Goal: Task Accomplishment & Management: Manage account settings

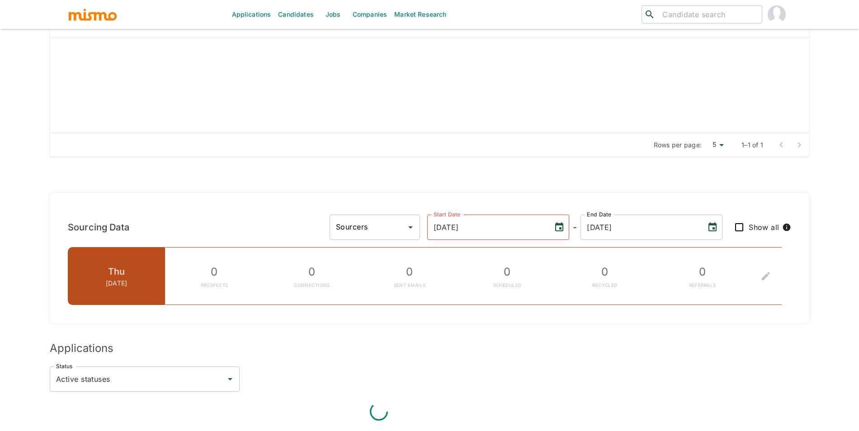
scroll to position [445, 0]
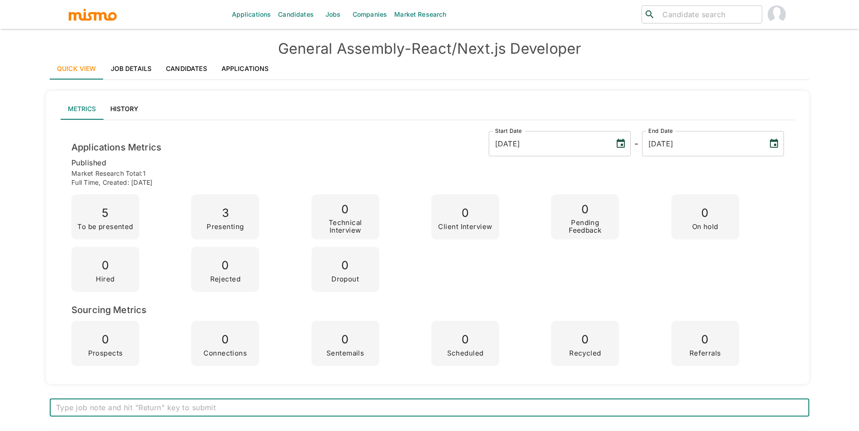
click at [245, 79] on link "Applications" at bounding box center [245, 69] width 62 height 22
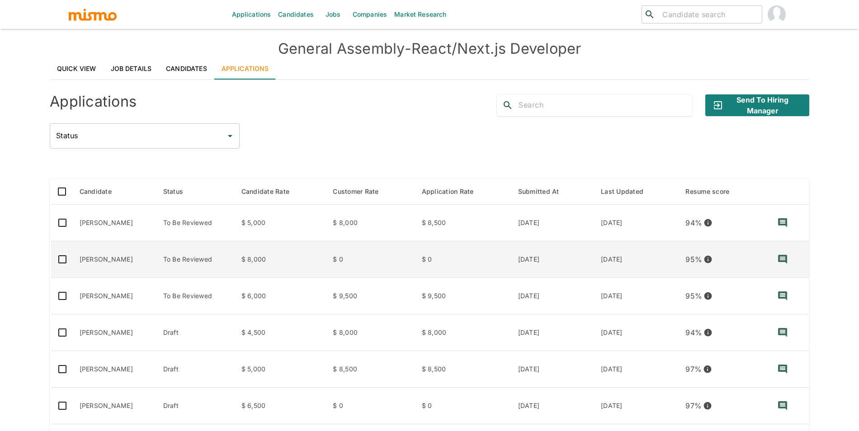
click at [213, 256] on td "To Be Reviewed" at bounding box center [195, 260] width 78 height 37
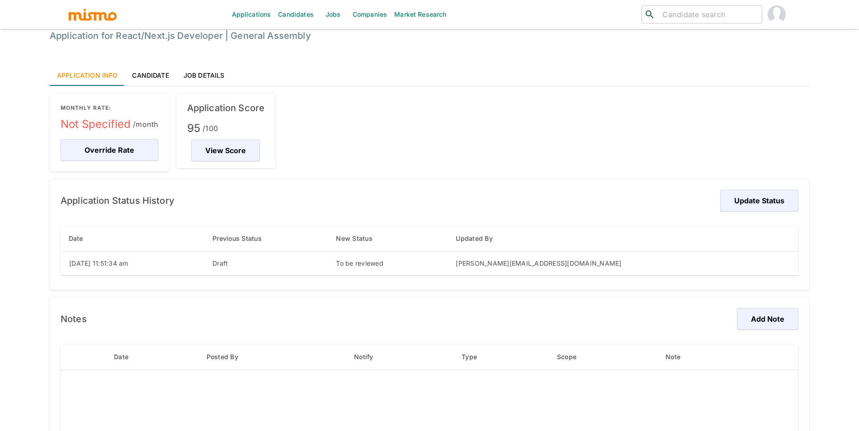
scroll to position [103, 0]
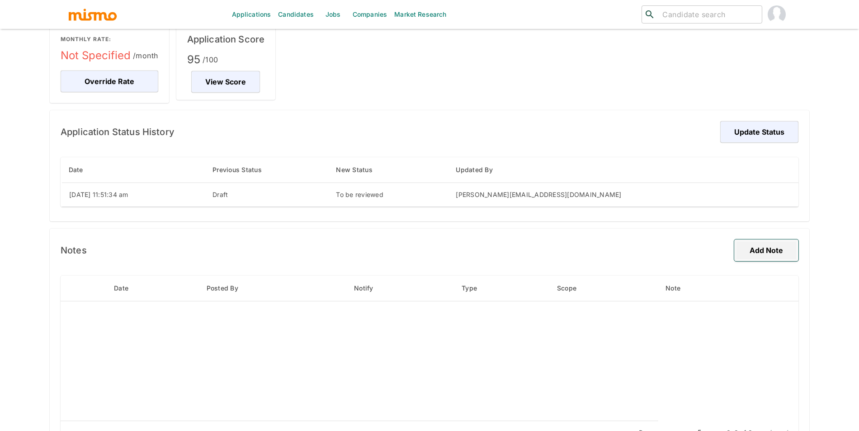
click at [762, 250] on button "Add Note" at bounding box center [766, 251] width 64 height 22
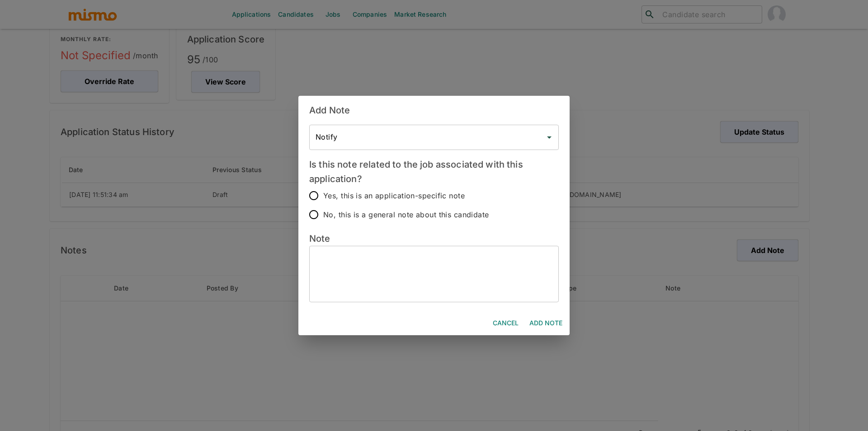
click at [422, 263] on textarea at bounding box center [434, 275] width 237 height 42
click at [733, 259] on div "Add Note Notify Notify Is this note related to the job associated with this app…" at bounding box center [434, 215] width 868 height 431
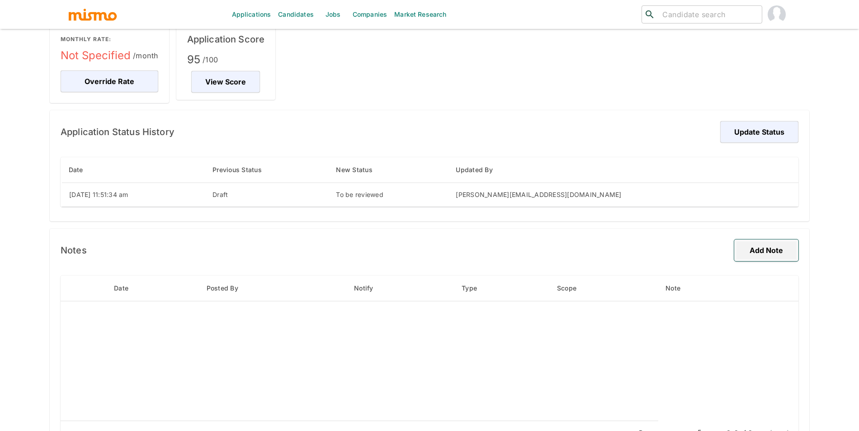
click at [750, 256] on button "Add Note" at bounding box center [766, 251] width 64 height 22
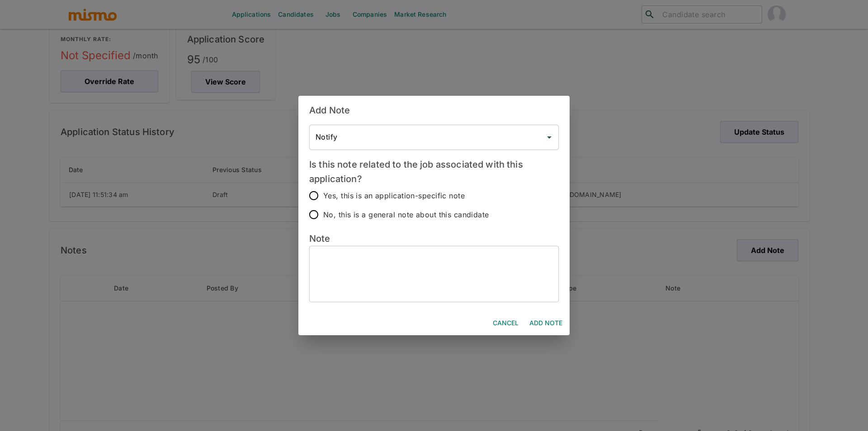
click at [459, 267] on textarea at bounding box center [434, 275] width 237 height 42
type textarea "A"
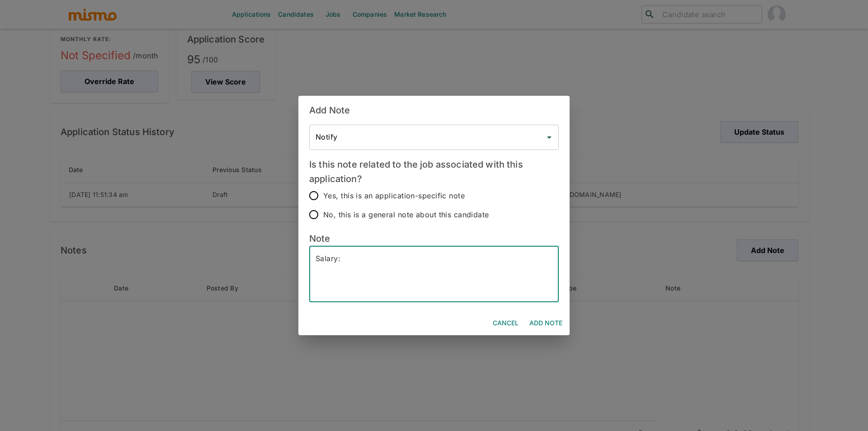
click at [472, 257] on textarea "Salary:" at bounding box center [434, 275] width 237 height 42
type textarea "Salary: 7000"
click at [389, 192] on span "Yes, this is an application-specific note" at bounding box center [394, 196] width 142 height 13
click at [323, 192] on input "Yes, this is an application-specific note" at bounding box center [313, 195] width 19 height 19
radio input "true"
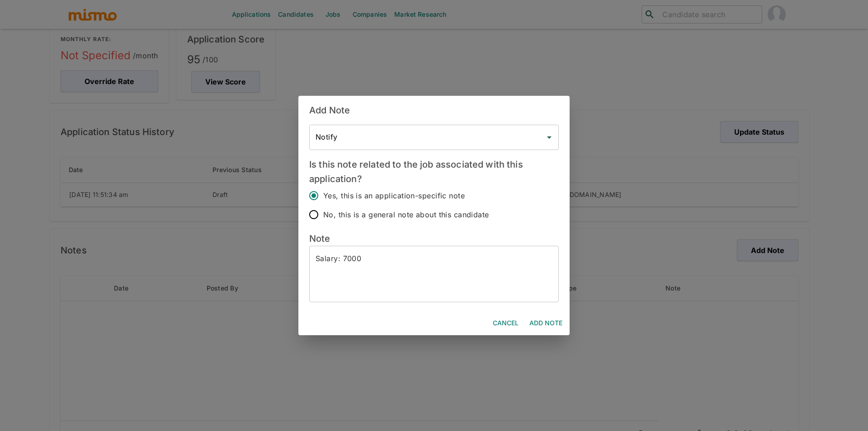
click at [533, 317] on button "Add Note" at bounding box center [546, 323] width 40 height 17
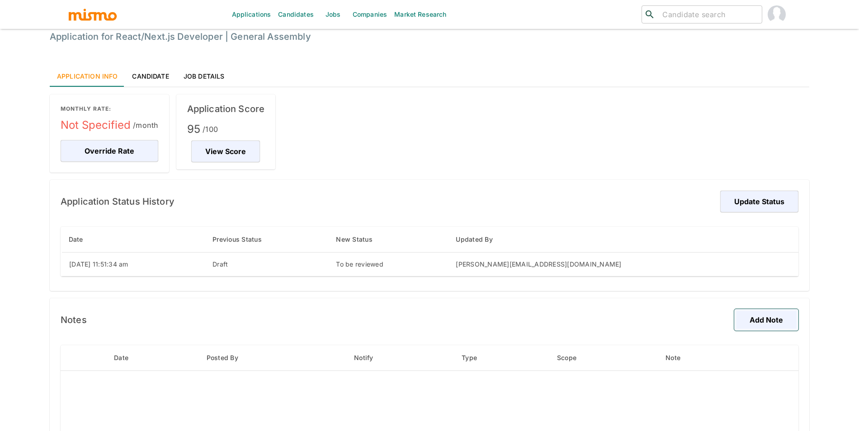
scroll to position [28, 0]
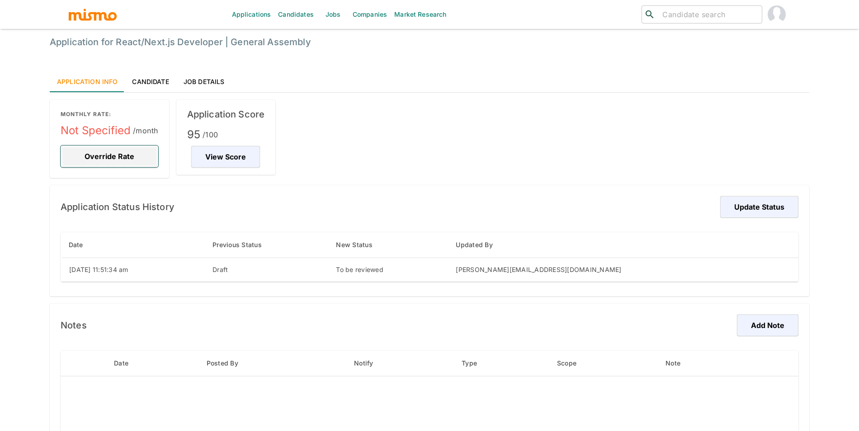
click at [121, 159] on button "Override Rate" at bounding box center [110, 157] width 98 height 22
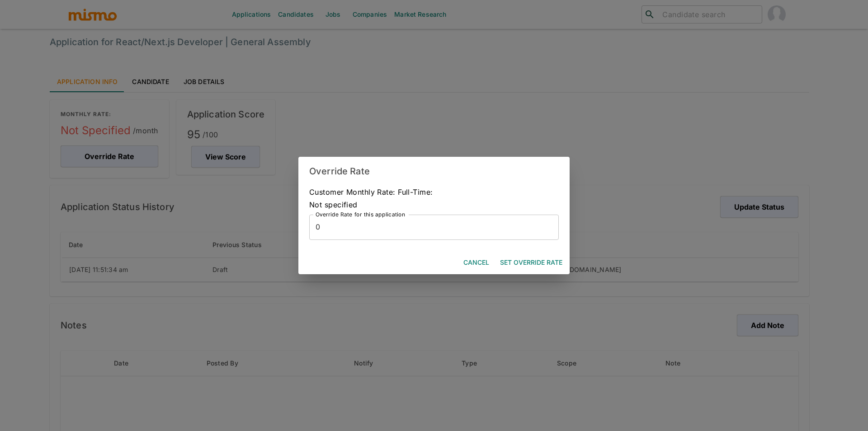
click at [413, 232] on input "0" at bounding box center [434, 227] width 250 height 25
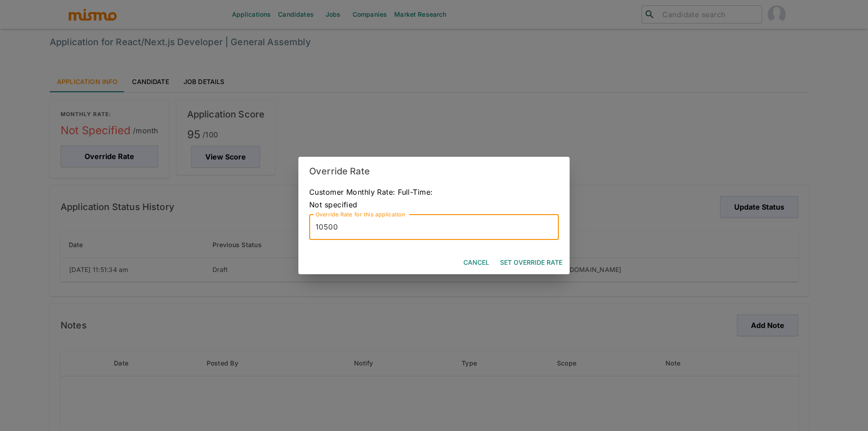
type input "10500"
click at [519, 259] on button "Set Override Rate" at bounding box center [532, 263] width 70 height 17
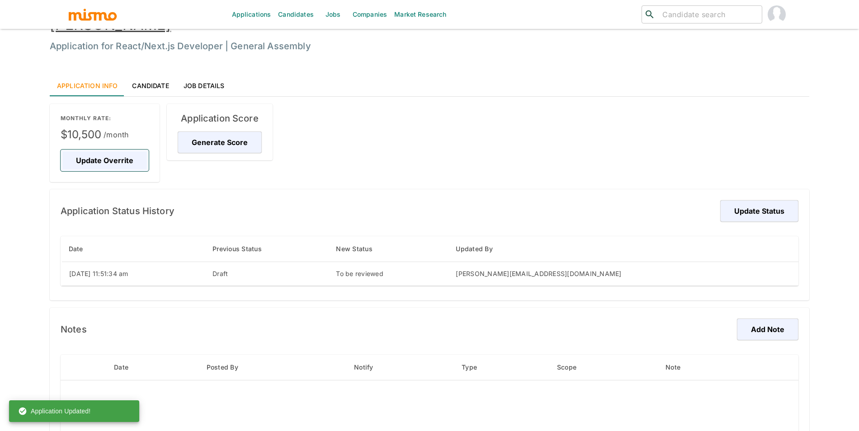
scroll to position [18, 0]
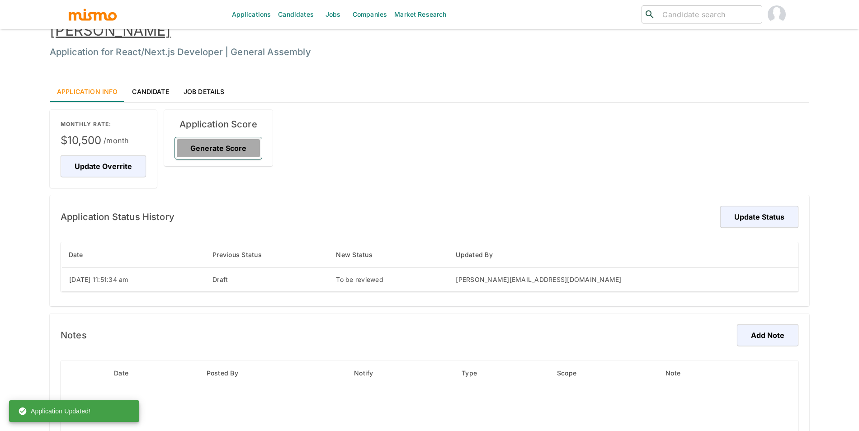
click at [249, 146] on button "Generate Score" at bounding box center [218, 148] width 87 height 22
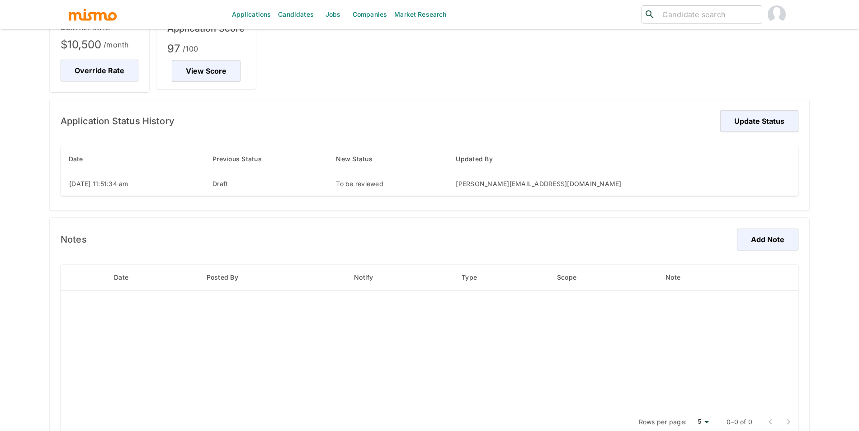
scroll to position [114, 0]
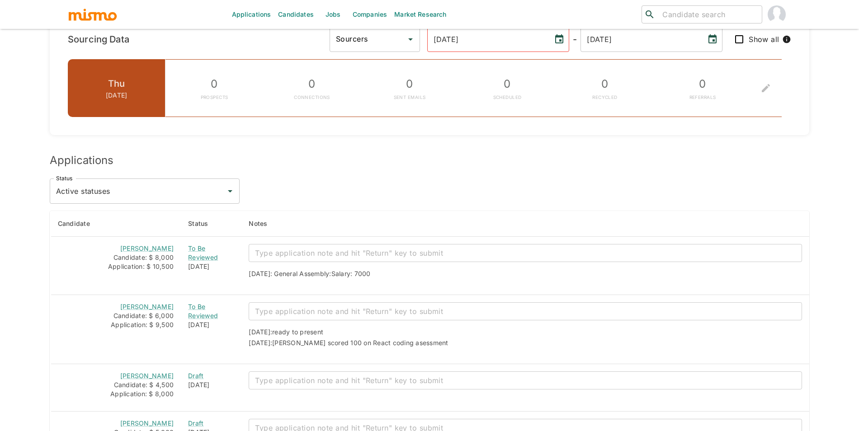
scroll to position [648, 0]
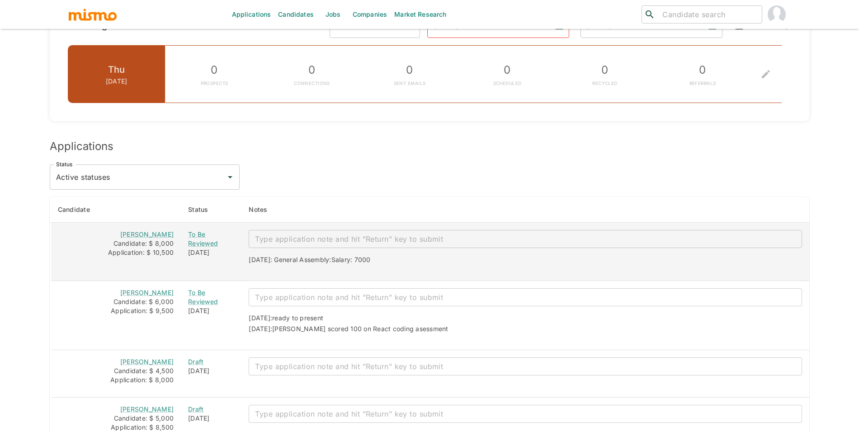
click at [143, 231] on div "Ramir Mesquita" at bounding box center [115, 234] width 115 height 9
click at [145, 232] on link "Ramir Mesquita" at bounding box center [146, 235] width 53 height 8
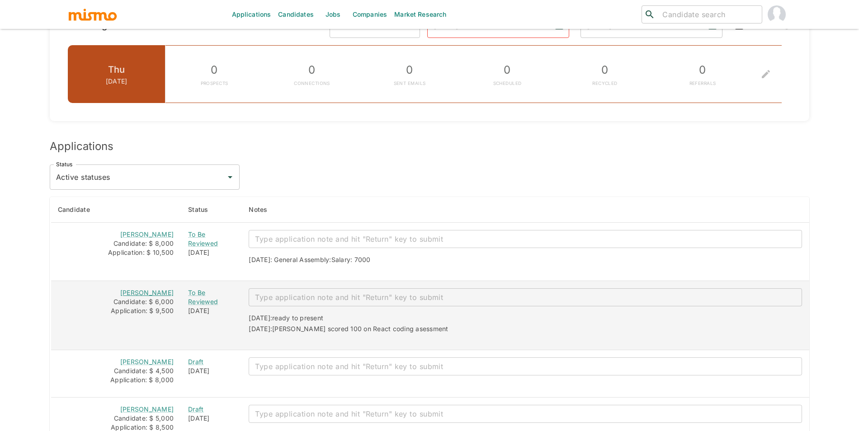
click at [151, 291] on link "[PERSON_NAME]" at bounding box center [146, 293] width 53 height 8
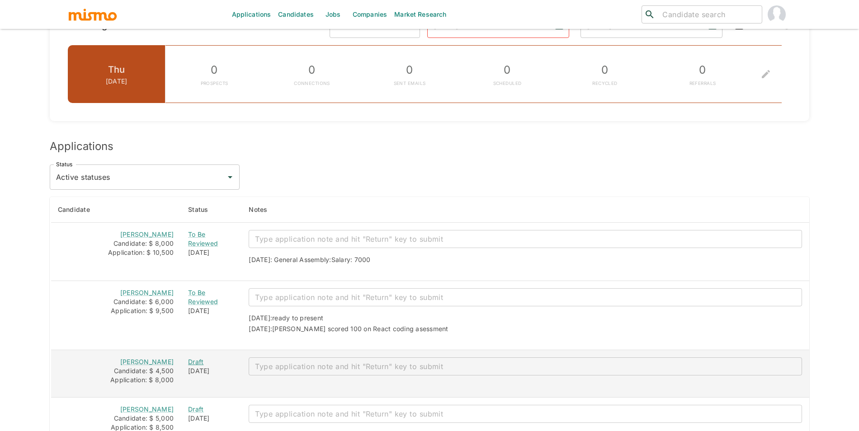
click at [195, 363] on div "Draft" at bounding box center [211, 362] width 46 height 9
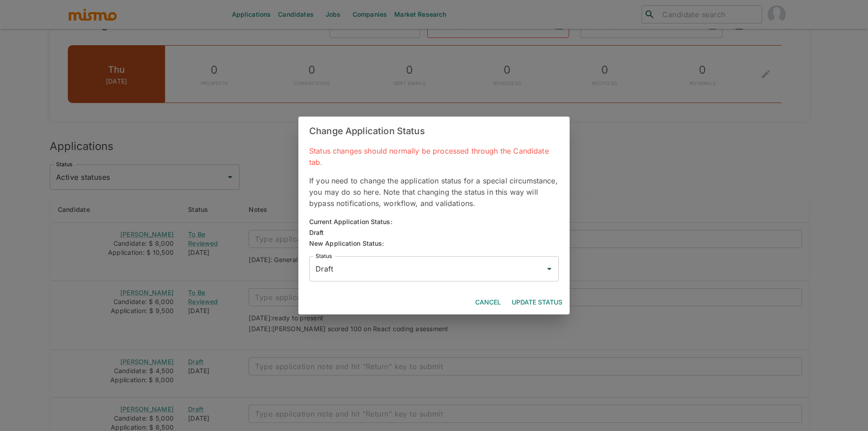
click at [407, 265] on input "Draft" at bounding box center [427, 269] width 228 height 17
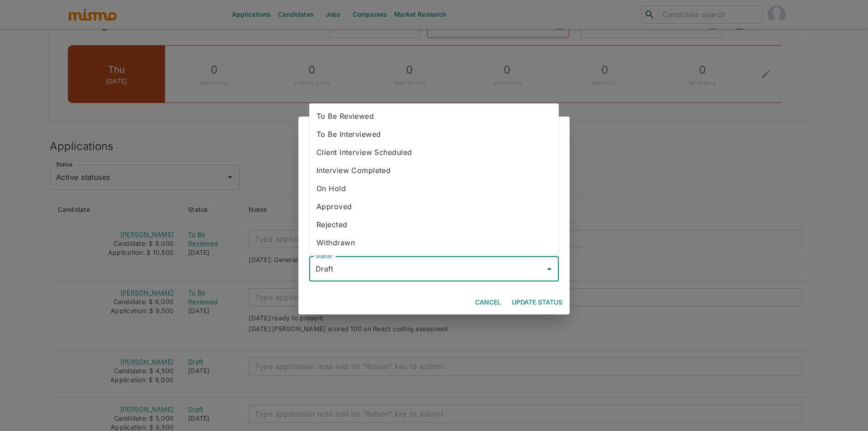
click at [370, 115] on li "To Be Reviewed" at bounding box center [434, 116] width 250 height 18
type input "To Be Reviewed"
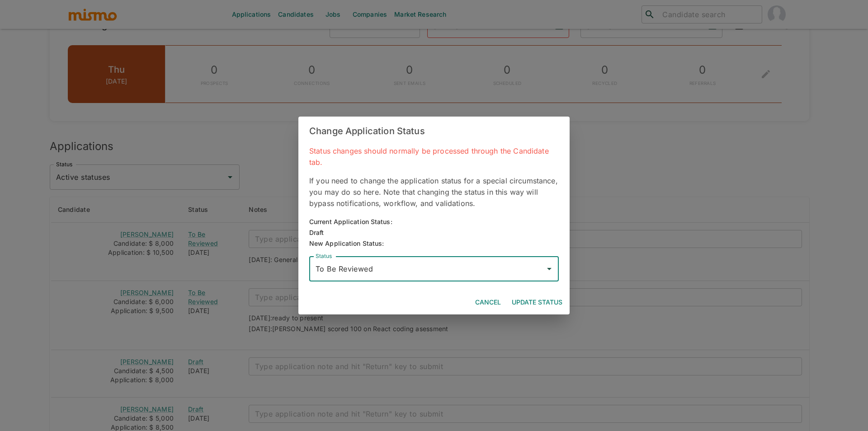
click at [538, 301] on button "Update Status" at bounding box center [537, 302] width 58 height 17
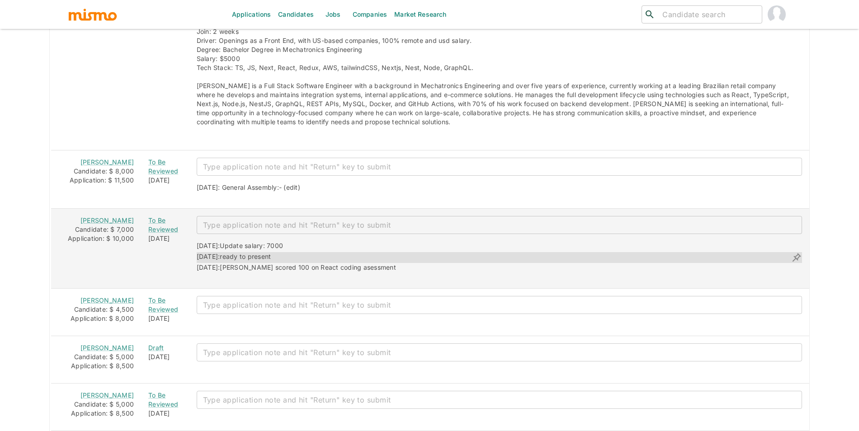
scroll to position [1448, 0]
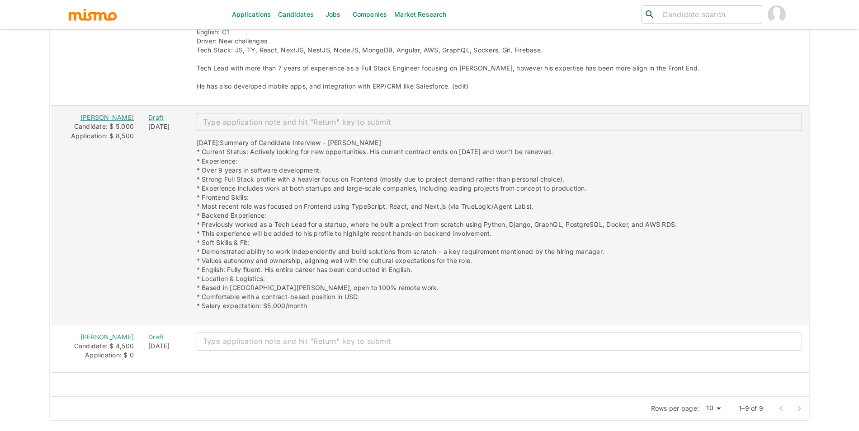
click at [96, 114] on link "[PERSON_NAME]" at bounding box center [107, 118] width 53 height 8
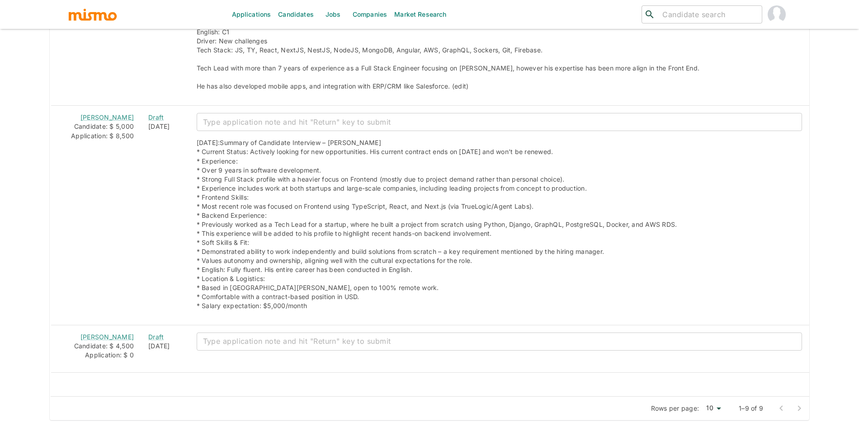
click at [299, 17] on link "Candidates" at bounding box center [296, 14] width 43 height 29
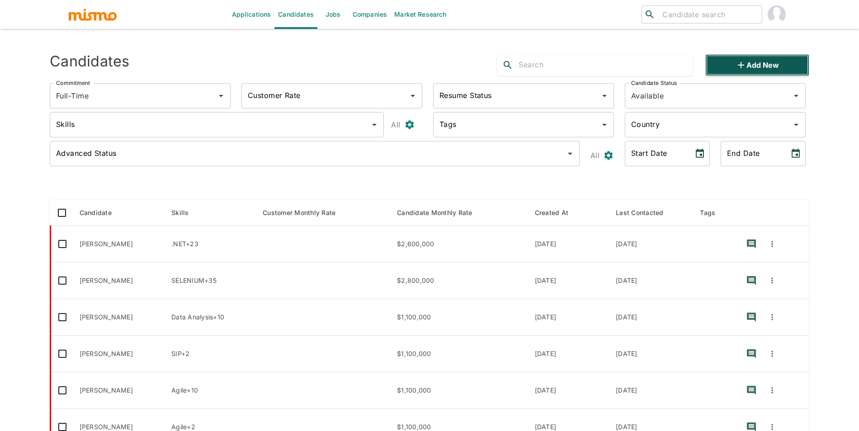
click at [751, 65] on button "Add new" at bounding box center [758, 65] width 104 height 22
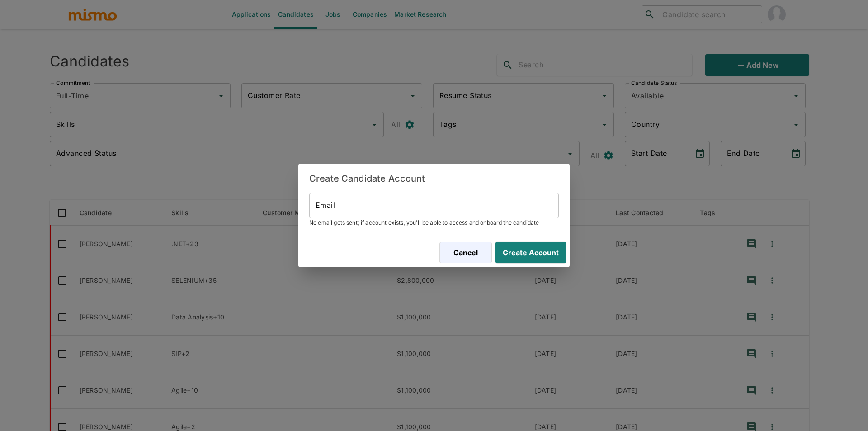
click at [362, 202] on input "Email" at bounding box center [434, 205] width 250 height 25
paste input "hi@lucio.app"
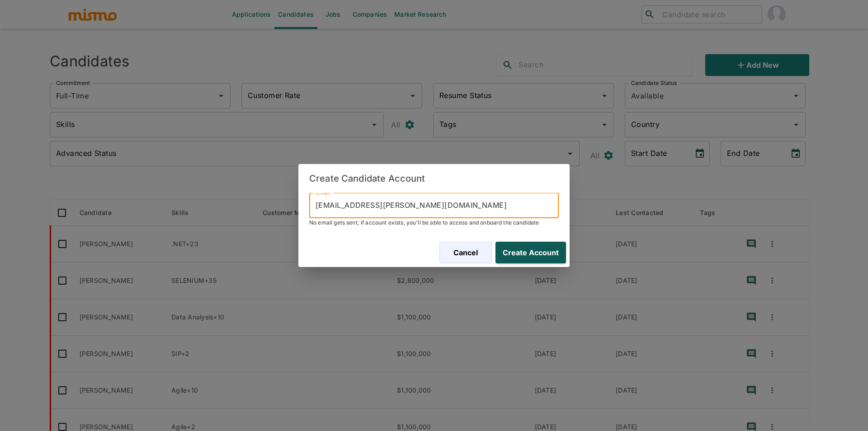
type input "hi@lucio.app"
click at [532, 251] on button "Create Account" at bounding box center [529, 253] width 74 height 22
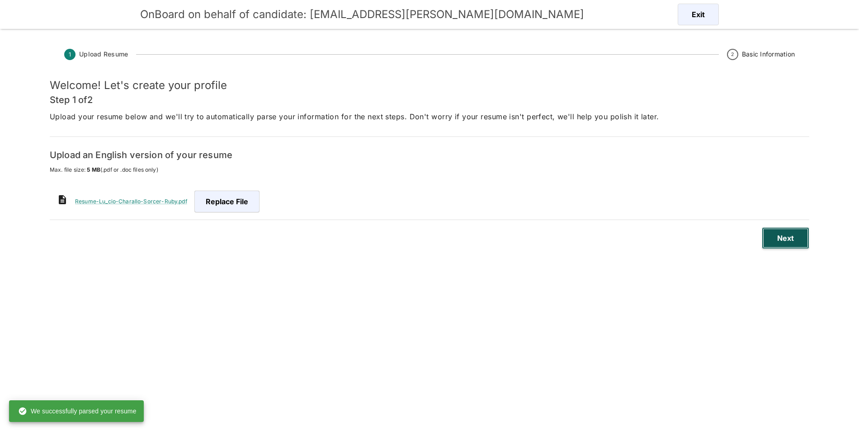
click at [788, 230] on button "Next" at bounding box center [785, 238] width 47 height 22
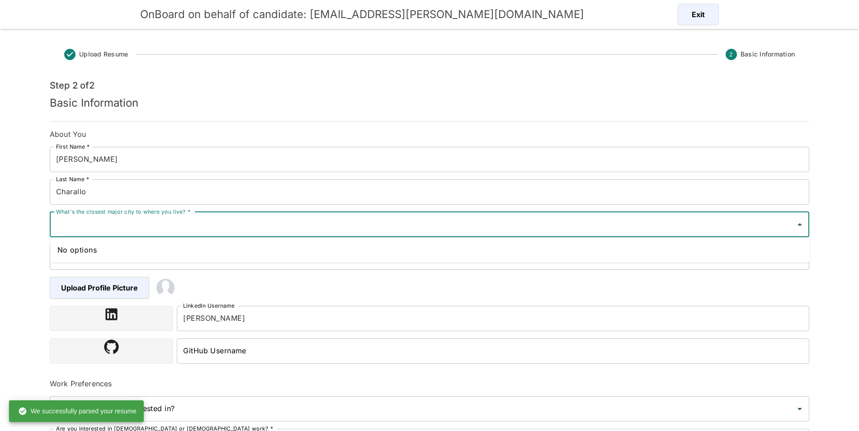
click at [157, 231] on input "What's the closest major city to where you live? *" at bounding box center [423, 224] width 738 height 17
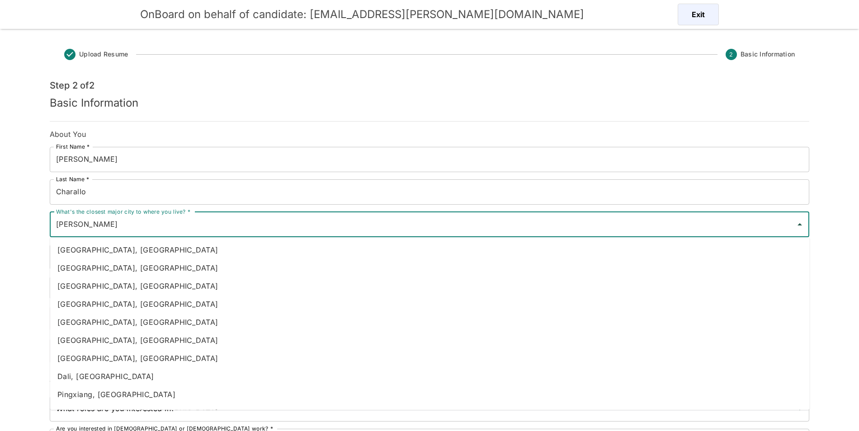
click at [128, 322] on li "Curitiba, Brazil" at bounding box center [430, 322] width 760 height 18
type input "Curitiba, Brazil"
type input "Brazil"
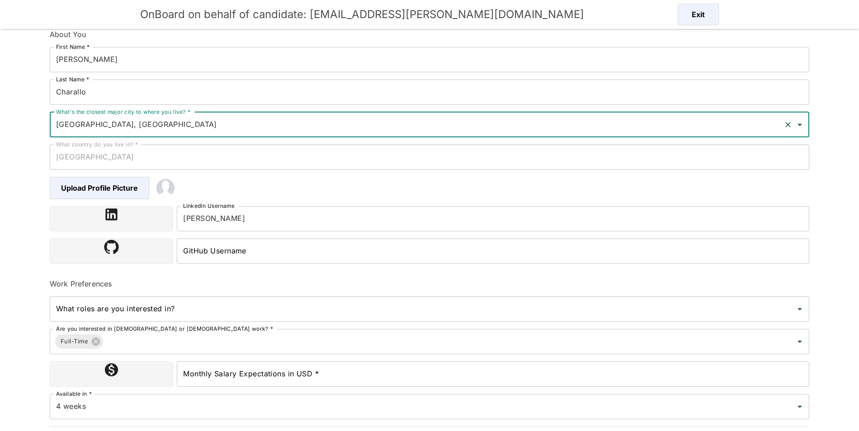
scroll to position [125, 0]
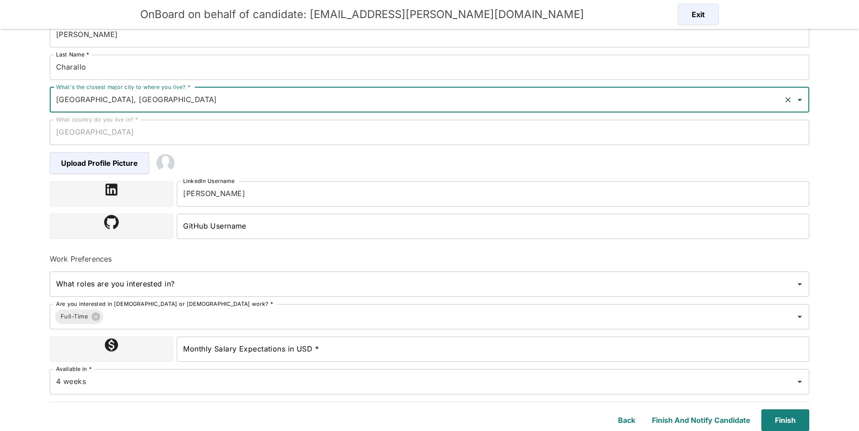
type input "Curitiba, Brazil"
click at [303, 360] on input "Monthly Salary Expectations in USD *" at bounding box center [493, 349] width 633 height 25
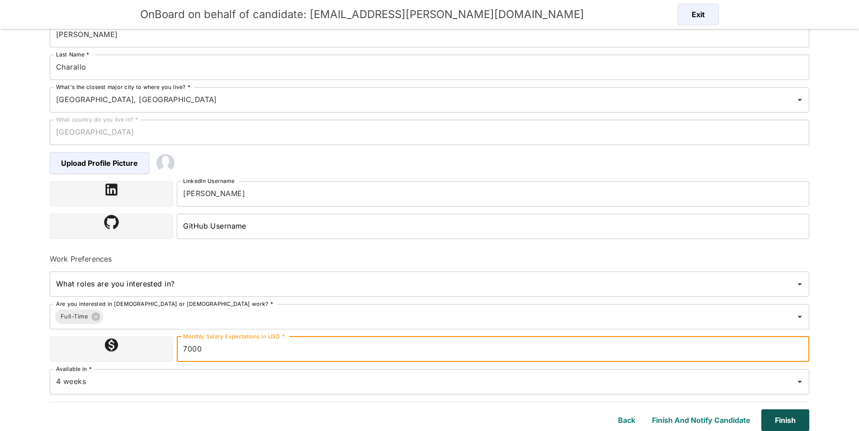
type input "7000"
click at [775, 422] on button "Finish" at bounding box center [784, 421] width 52 height 22
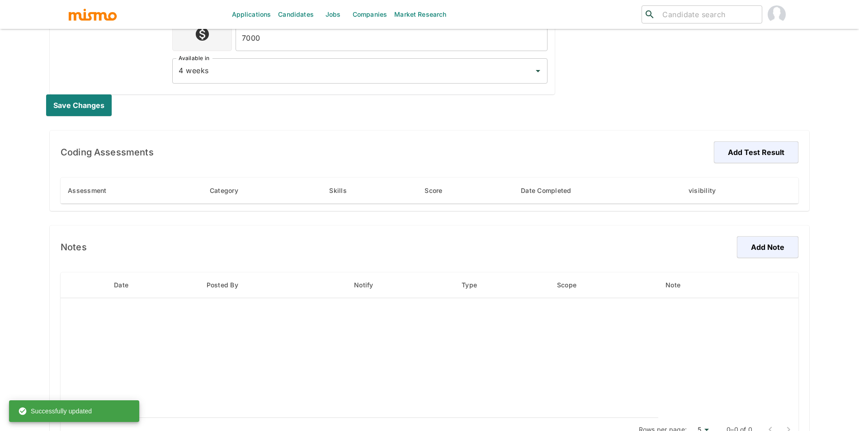
scroll to position [446, 0]
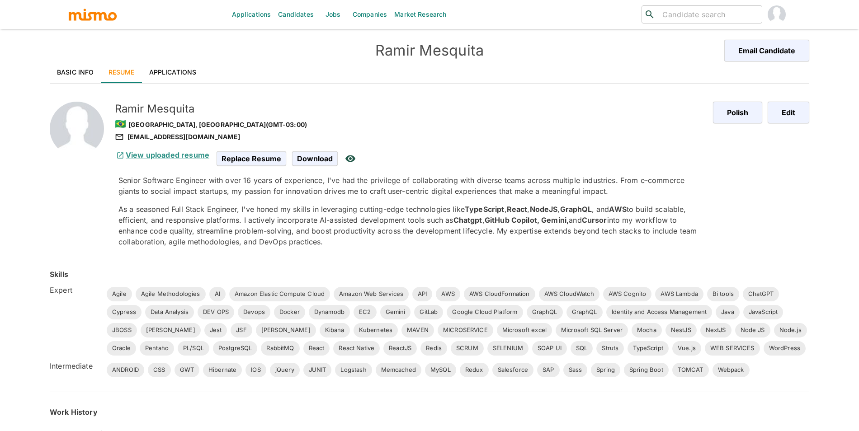
click at [55, 73] on link "Basic Info" at bounding box center [76, 73] width 52 height 22
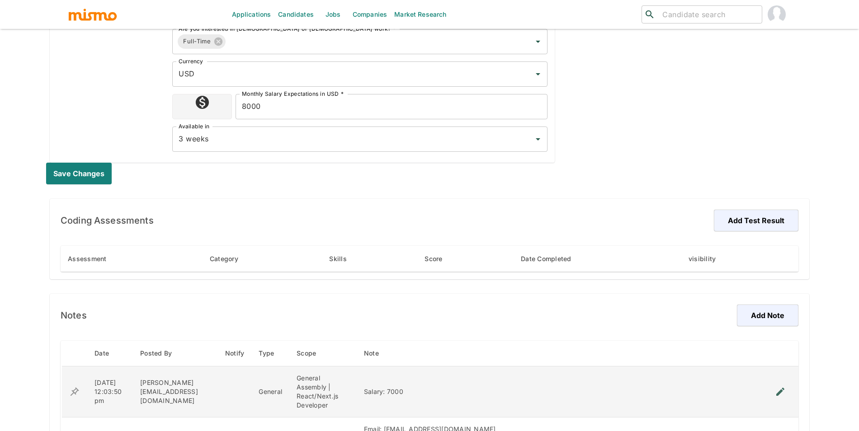
scroll to position [409, 0]
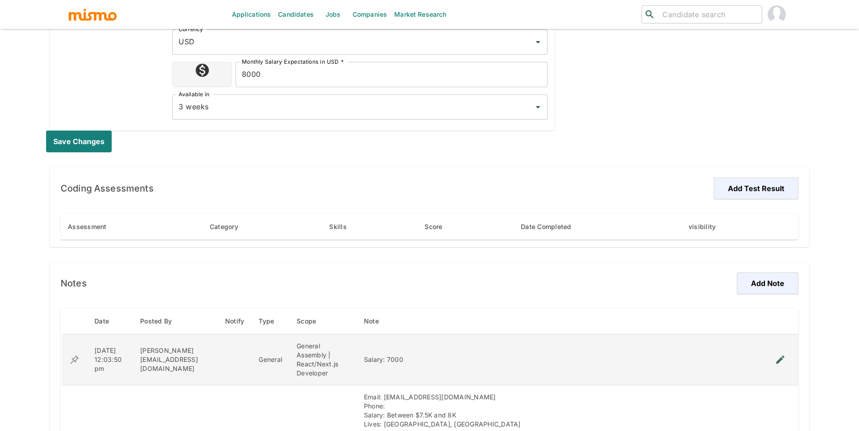
click at [783, 355] on icon "enhanced table" at bounding box center [780, 360] width 11 height 11
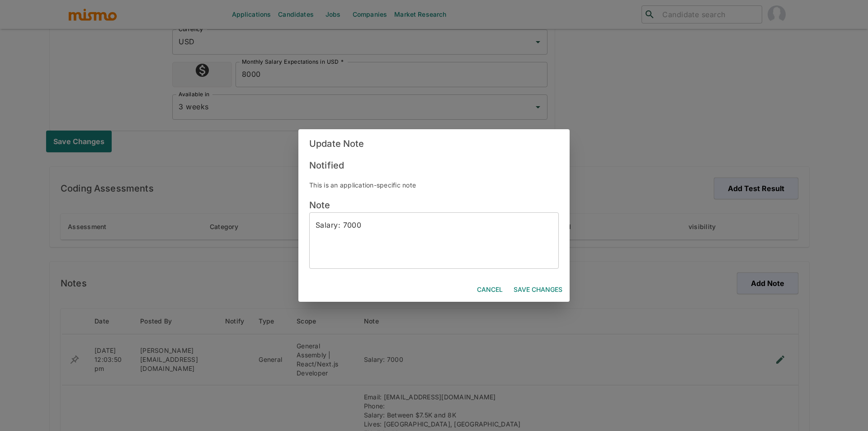
click at [389, 225] on textarea "Salary: 7000" at bounding box center [434, 241] width 237 height 42
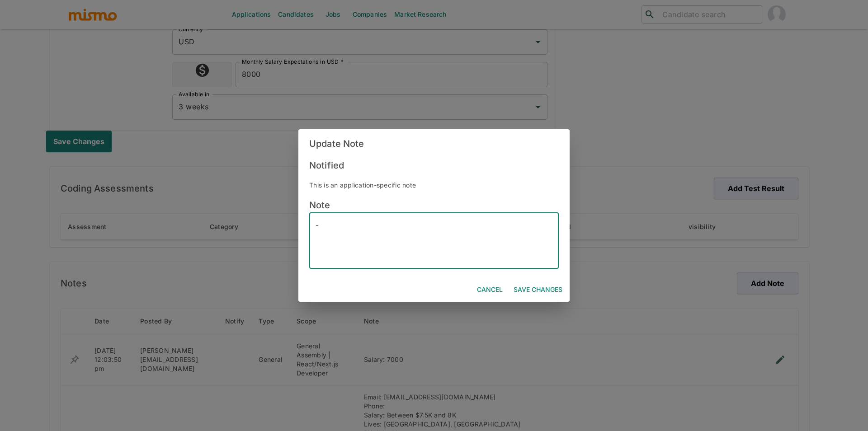
type textarea "-"
click at [534, 289] on button "Save Changes" at bounding box center [538, 290] width 56 height 17
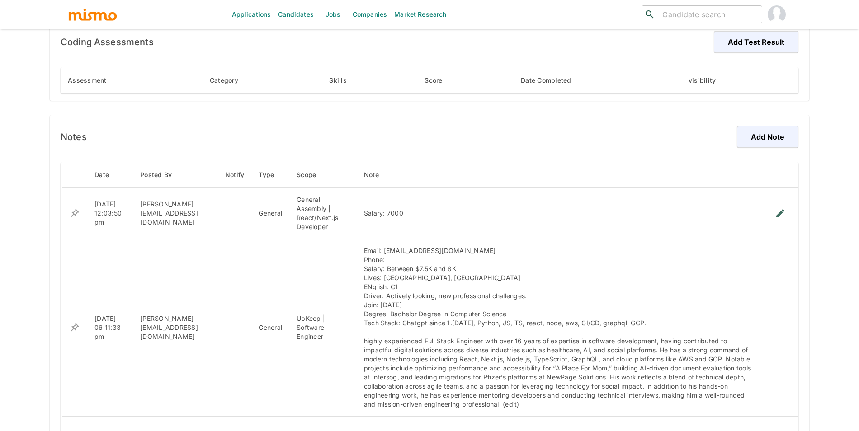
scroll to position [554, 0]
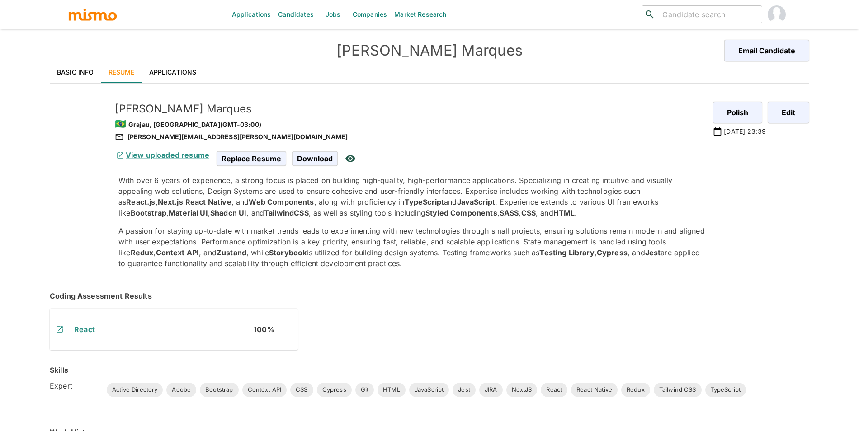
click at [91, 73] on link "Basic Info" at bounding box center [76, 73] width 52 height 22
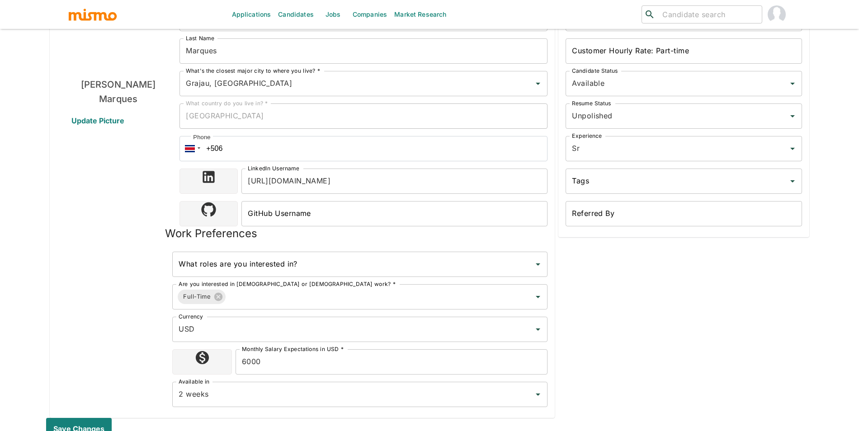
scroll to position [126, 0]
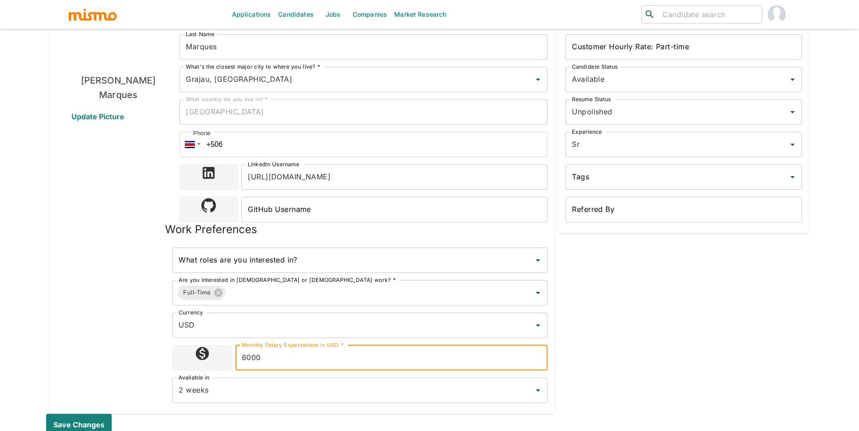
click at [329, 364] on input "6000" at bounding box center [392, 358] width 312 height 25
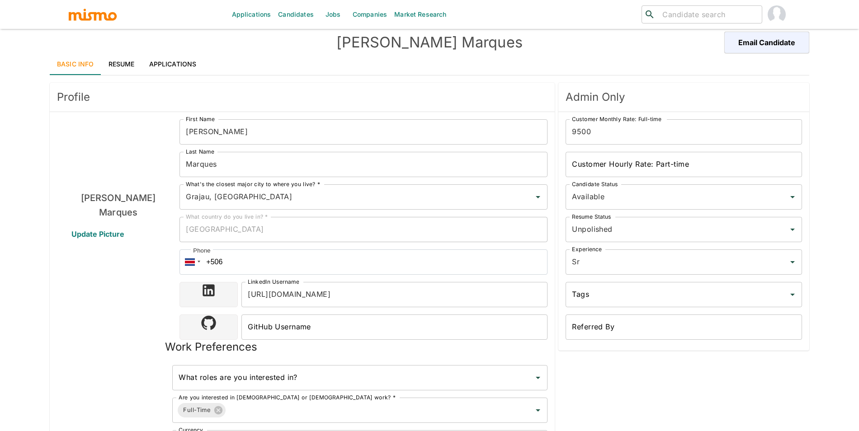
scroll to position [0, 0]
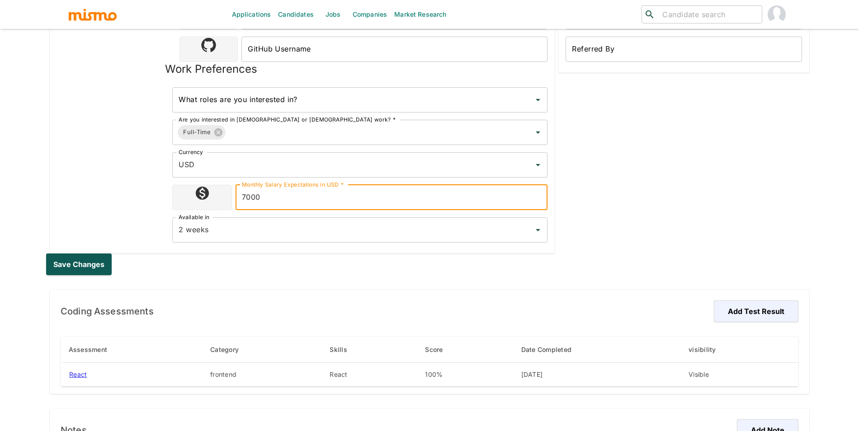
type input "7000"
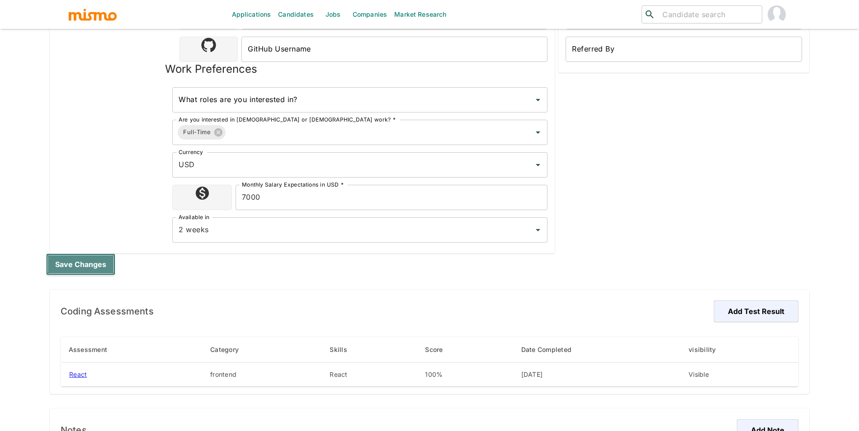
click at [90, 274] on button "Save changes" at bounding box center [80, 265] width 69 height 22
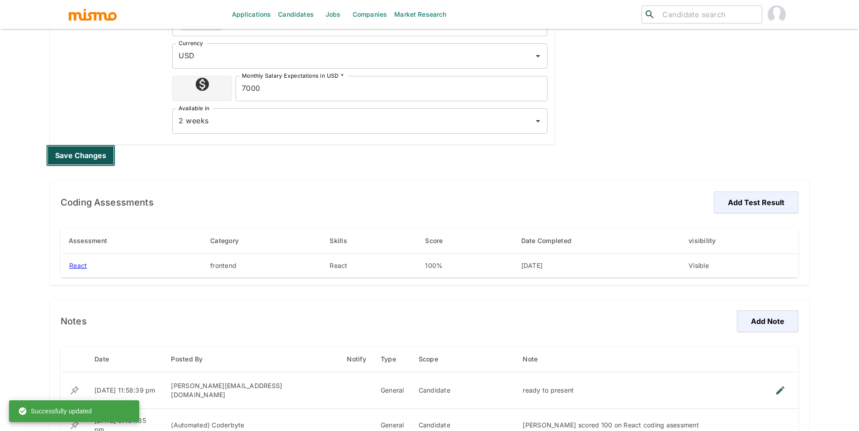
scroll to position [393, 0]
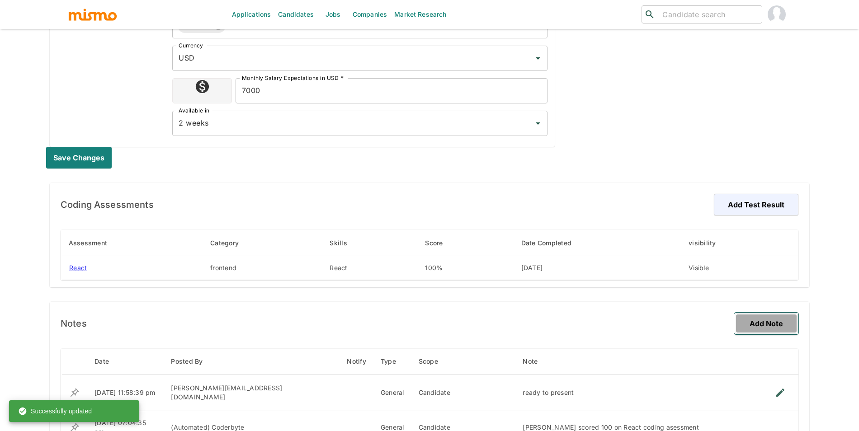
click at [779, 323] on button "Add Note" at bounding box center [766, 324] width 64 height 22
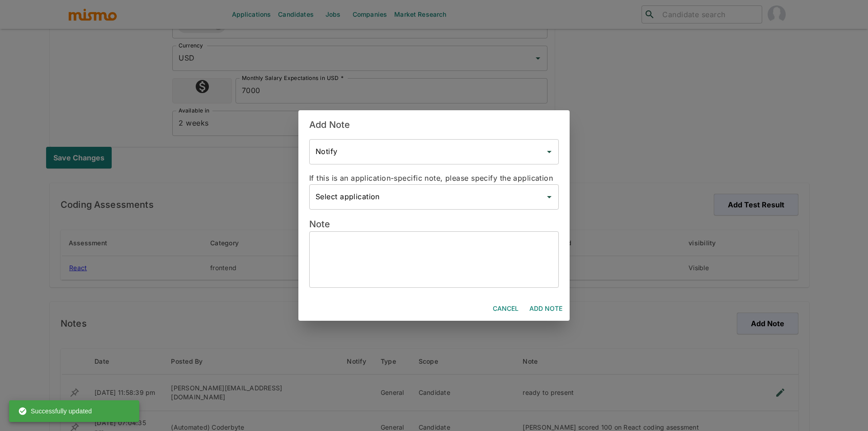
click at [320, 283] on div "x ​" at bounding box center [434, 260] width 250 height 57
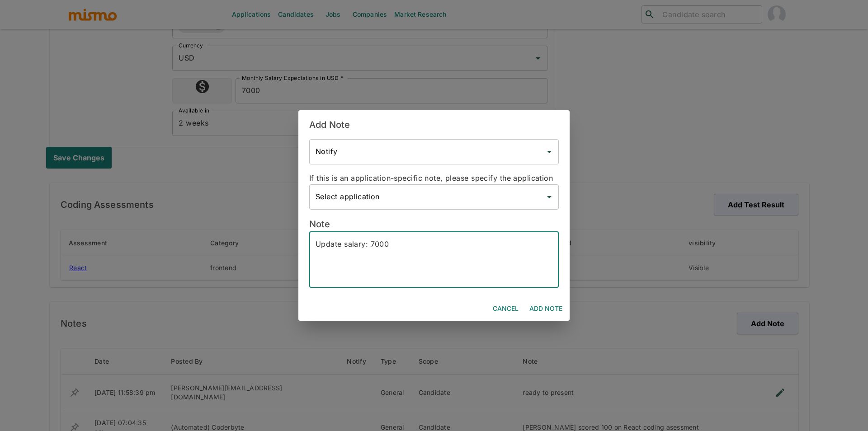
type textarea "Update salary: 7000"
click at [551, 304] on button "Add Note" at bounding box center [546, 309] width 40 height 17
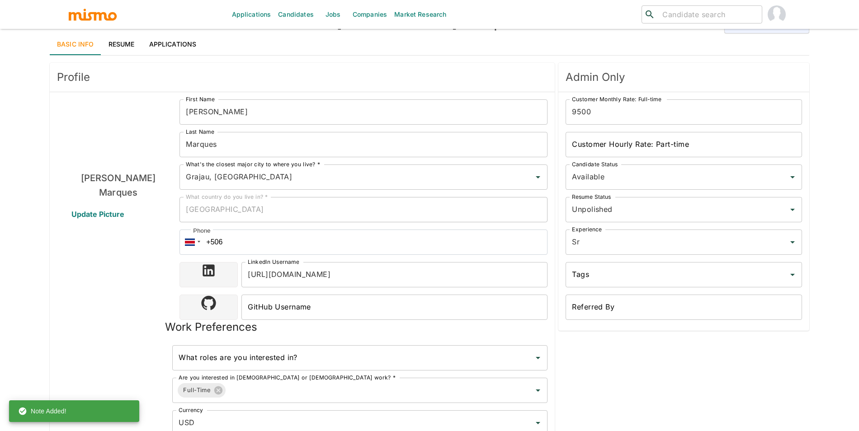
scroll to position [29, 0]
click at [182, 43] on link "Applications" at bounding box center [173, 43] width 62 height 22
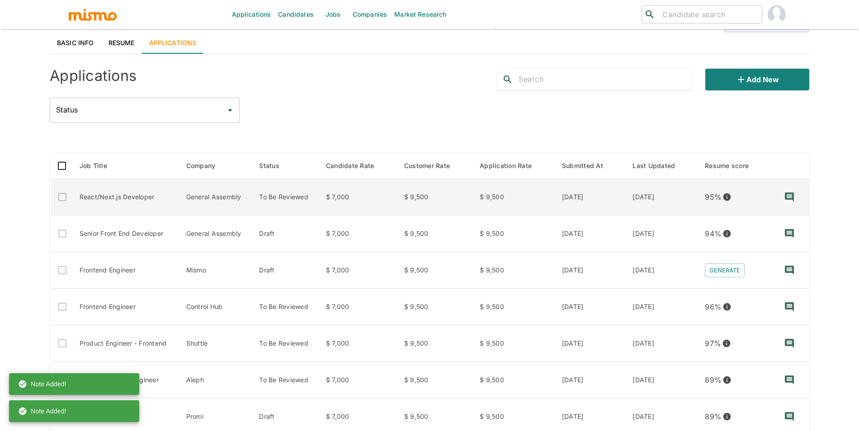
click at [292, 199] on td "To Be Reviewed" at bounding box center [285, 197] width 67 height 37
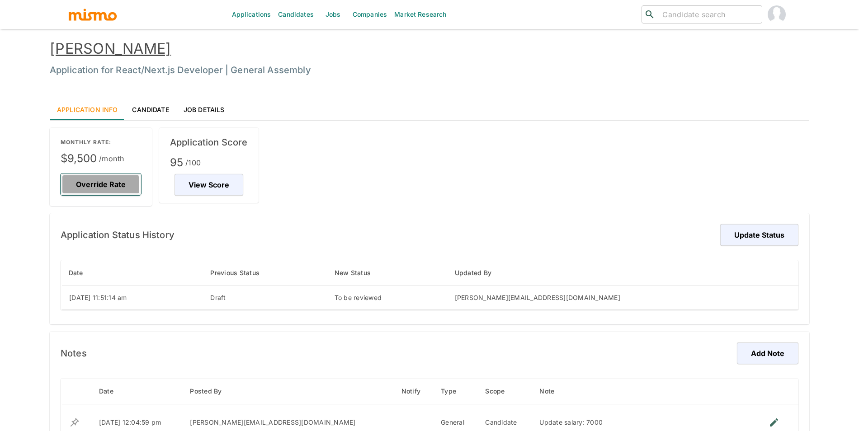
click at [87, 186] on button "Override Rate" at bounding box center [101, 185] width 81 height 22
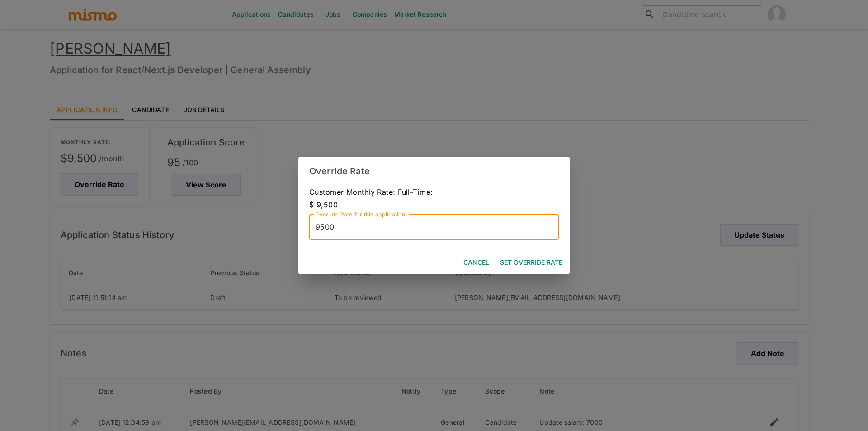
click at [540, 223] on input "9500" at bounding box center [434, 227] width 250 height 25
click at [526, 229] on input "9500" at bounding box center [434, 227] width 250 height 25
type input "10000"
click at [553, 261] on button "Set Override Rate" at bounding box center [532, 263] width 70 height 17
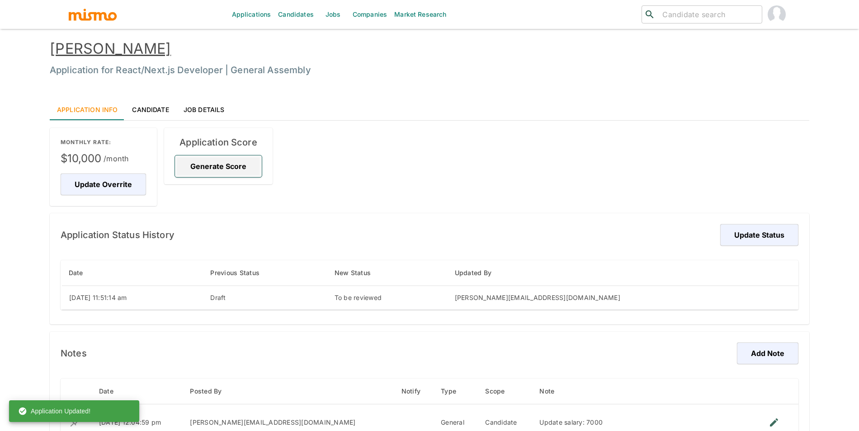
click at [255, 171] on button "Generate Score" at bounding box center [218, 167] width 87 height 22
click at [750, 230] on button "Update Status" at bounding box center [758, 235] width 81 height 22
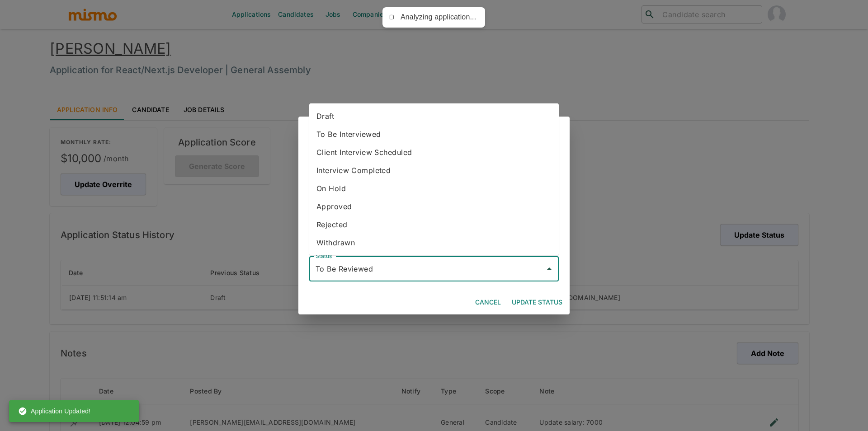
click at [465, 267] on input "To Be Reviewed" at bounding box center [427, 269] width 228 height 17
click at [549, 301] on button "Update Status" at bounding box center [537, 302] width 58 height 17
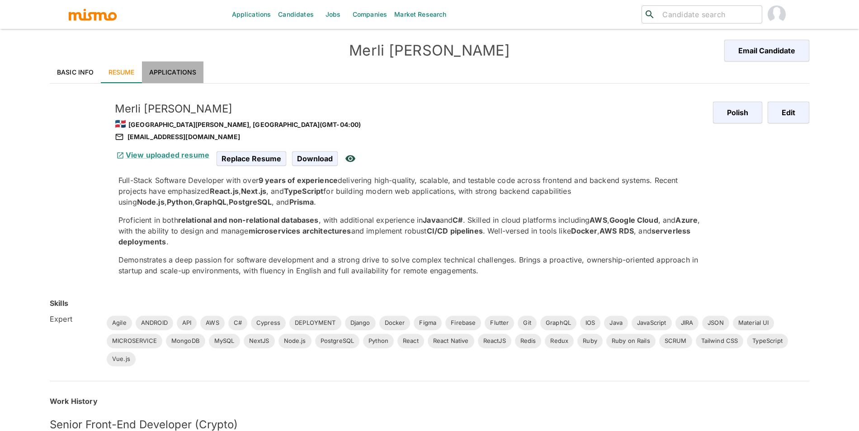
click at [192, 71] on link "Applications" at bounding box center [173, 73] width 62 height 22
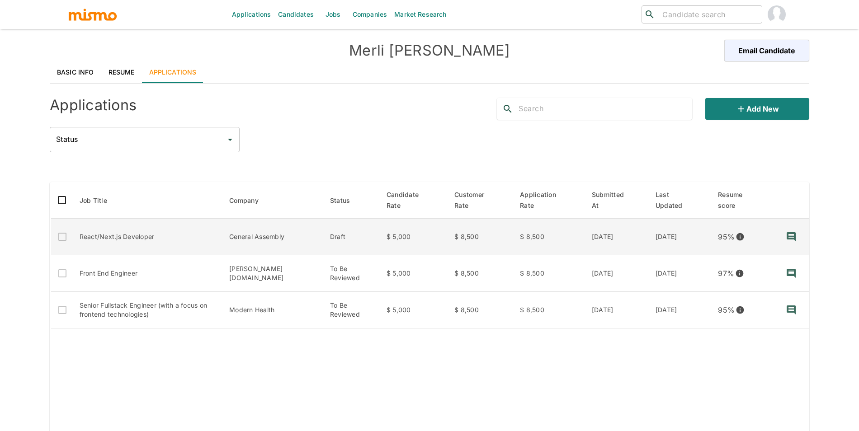
click at [331, 240] on td "Draft" at bounding box center [351, 237] width 57 height 37
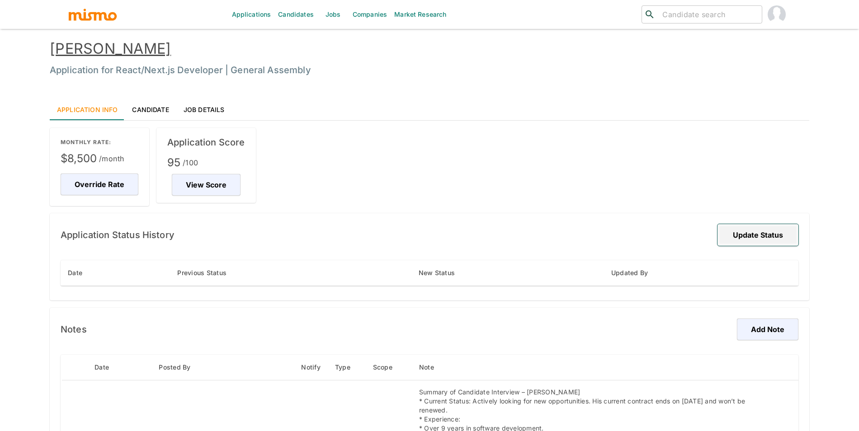
click at [779, 237] on button "Update Status" at bounding box center [758, 235] width 81 height 22
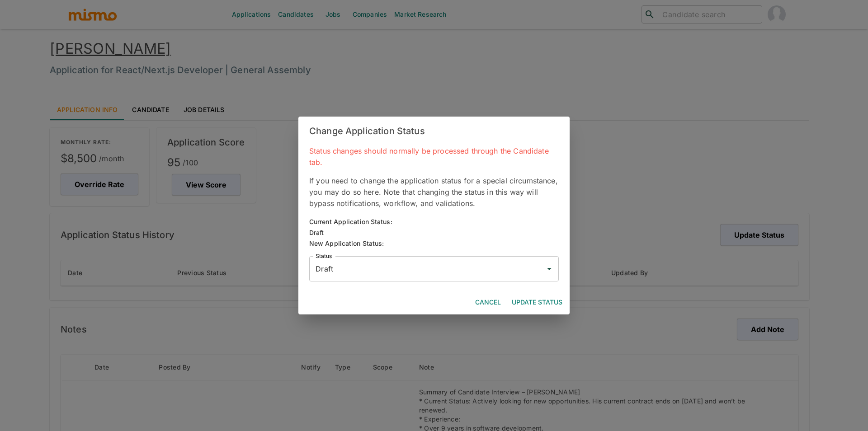
click at [373, 267] on input "Draft" at bounding box center [427, 269] width 228 height 17
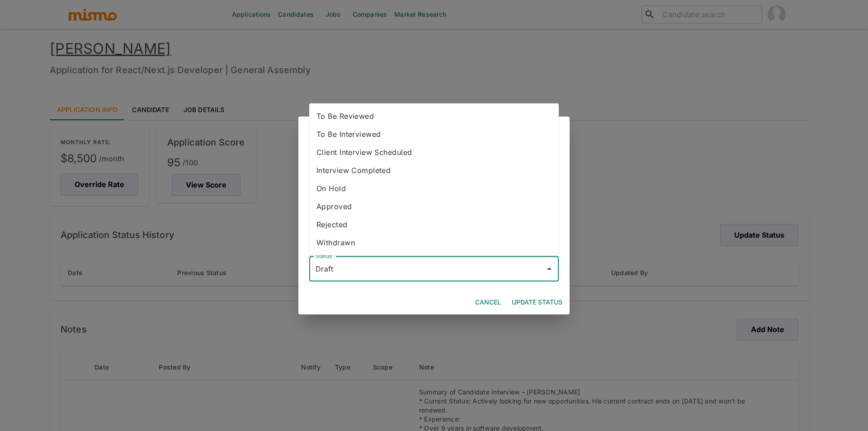
click at [361, 123] on li "To Be Reviewed" at bounding box center [434, 116] width 250 height 18
type input "To Be Reviewed"
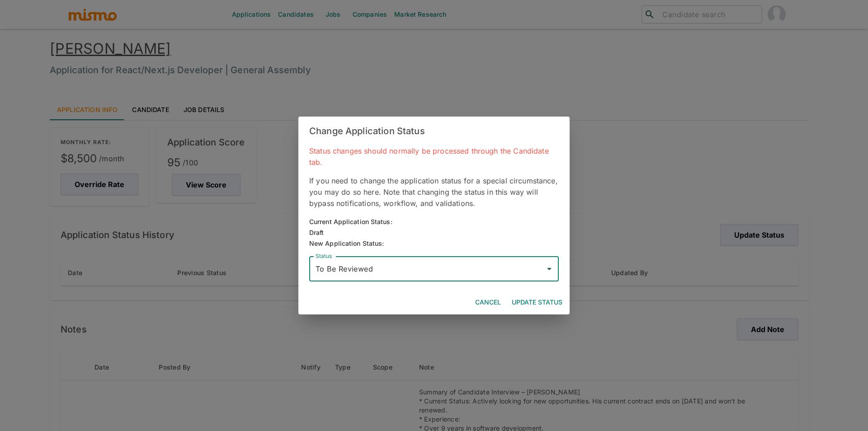
click at [529, 303] on button "Update Status" at bounding box center [537, 302] width 58 height 17
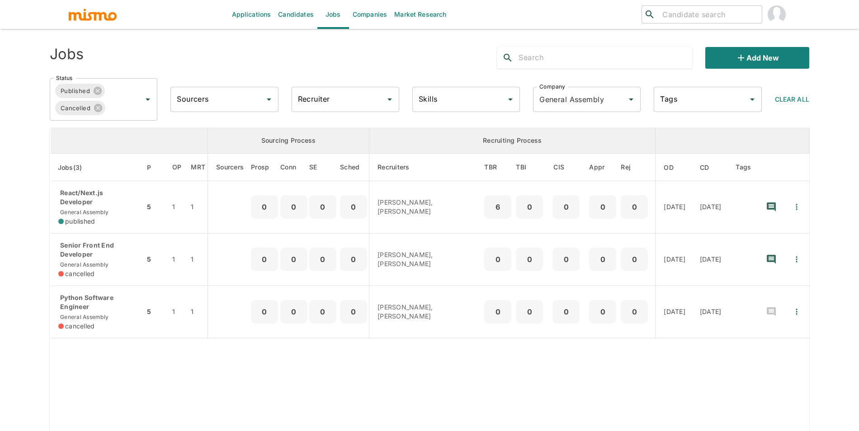
click at [145, 199] on td "5" at bounding box center [155, 207] width 20 height 52
click at [117, 109] on input "Status" at bounding box center [117, 108] width 21 height 17
click at [109, 167] on li "Lost" at bounding box center [104, 170] width 108 height 18
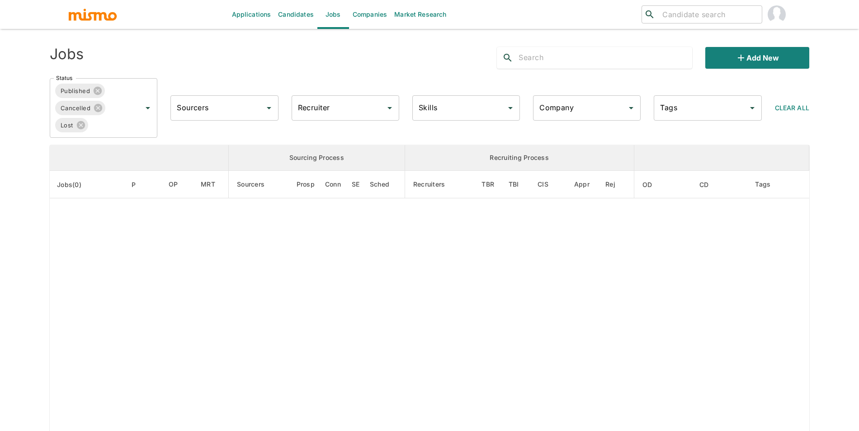
type input "General Assembly"
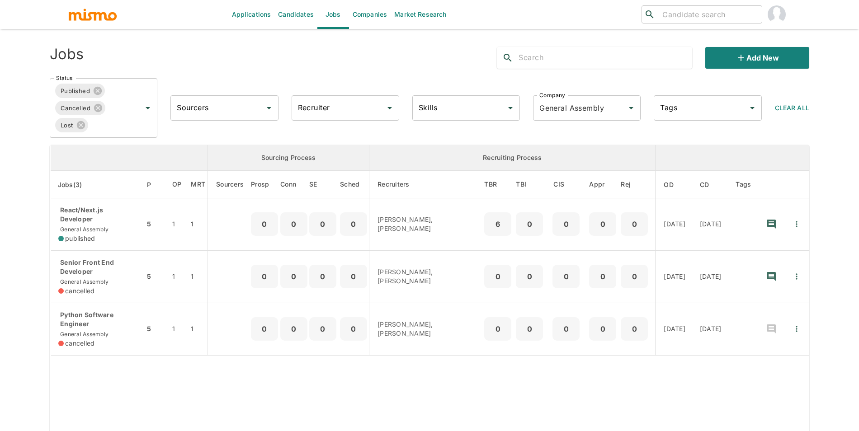
click at [114, 125] on input "Status" at bounding box center [109, 125] width 39 height 17
click at [114, 154] on li "Public" at bounding box center [104, 151] width 108 height 18
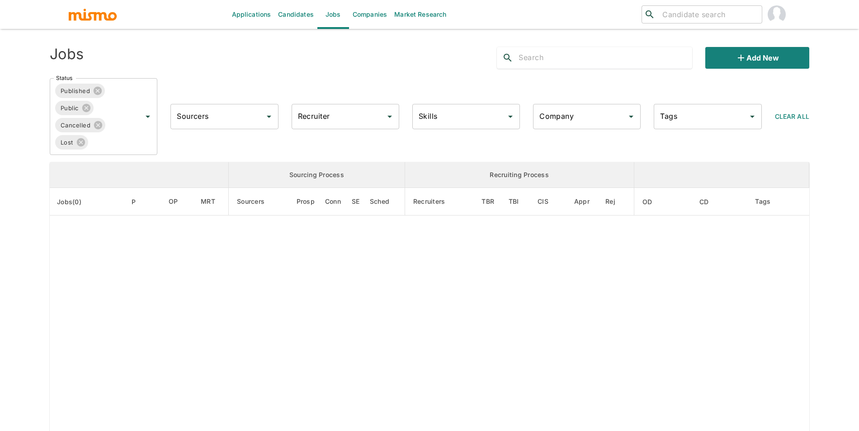
type input "General Assembly"
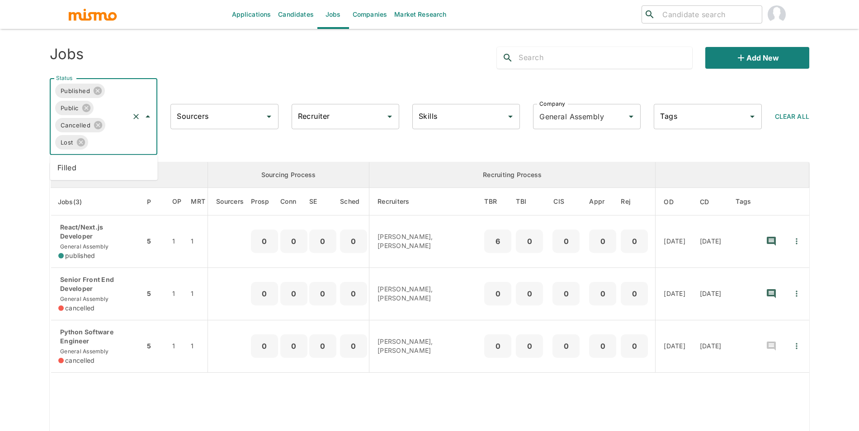
click at [117, 146] on input "Status" at bounding box center [109, 142] width 39 height 17
click at [113, 163] on li "Filled" at bounding box center [104, 168] width 108 height 18
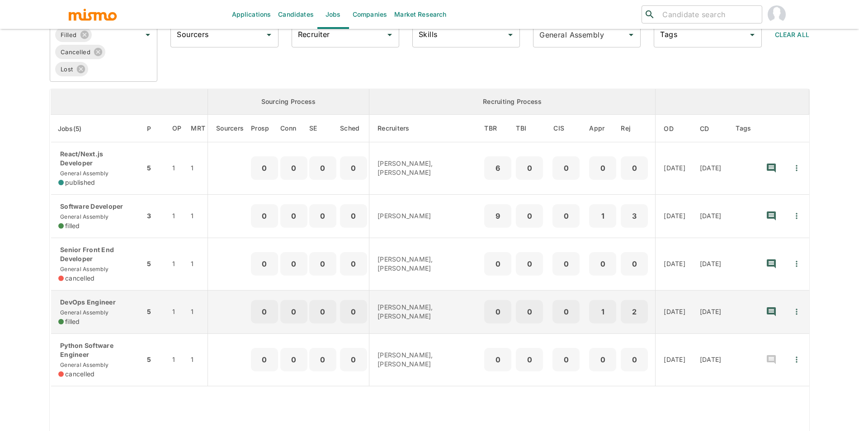
scroll to position [198, 0]
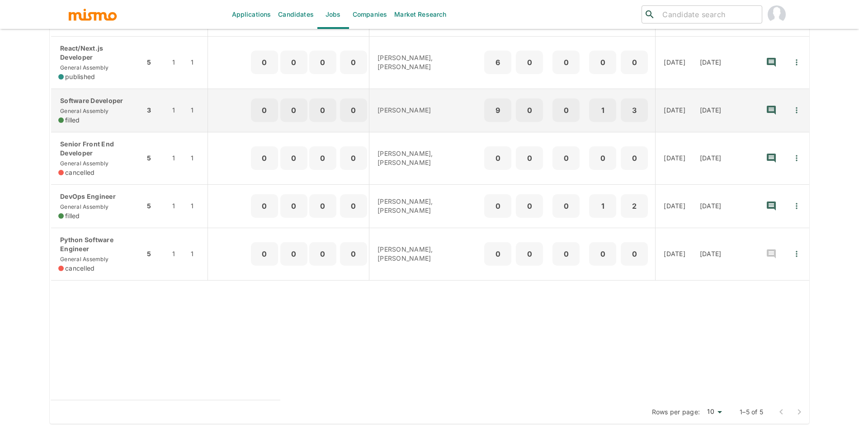
click at [109, 111] on div "Software Developer General Assembly filled" at bounding box center [97, 110] width 79 height 28
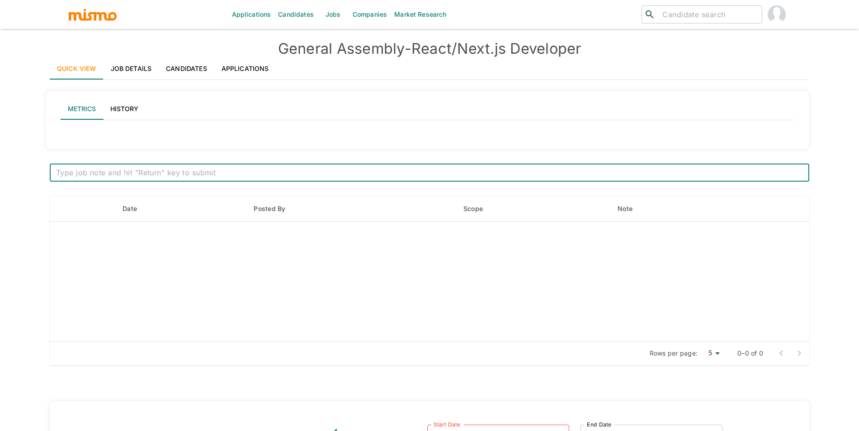
click at [236, 73] on link "Applications" at bounding box center [245, 69] width 62 height 22
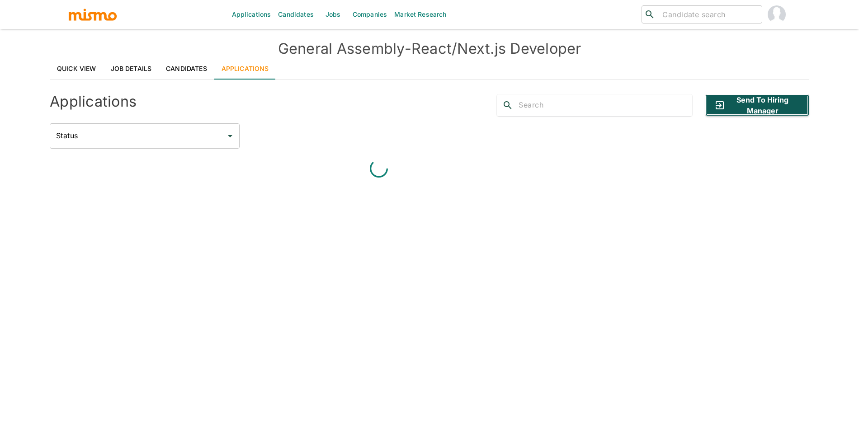
click at [731, 113] on button "Send to Hiring Manager" at bounding box center [758, 106] width 104 height 22
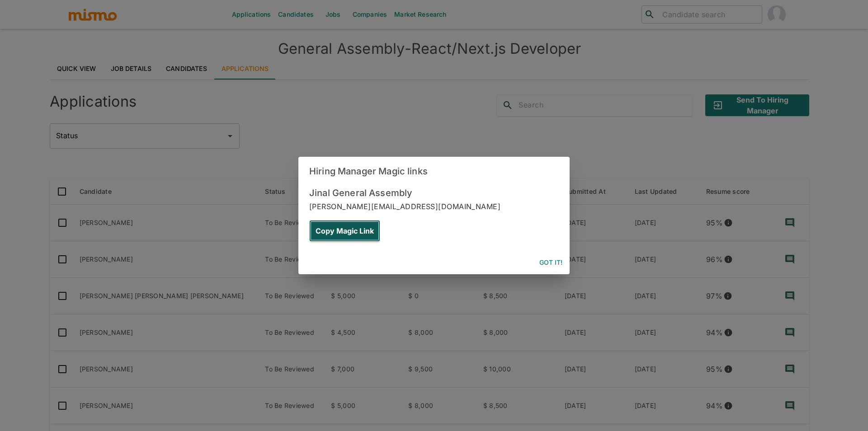
click at [380, 220] on button "Copy Magic Link" at bounding box center [344, 231] width 71 height 22
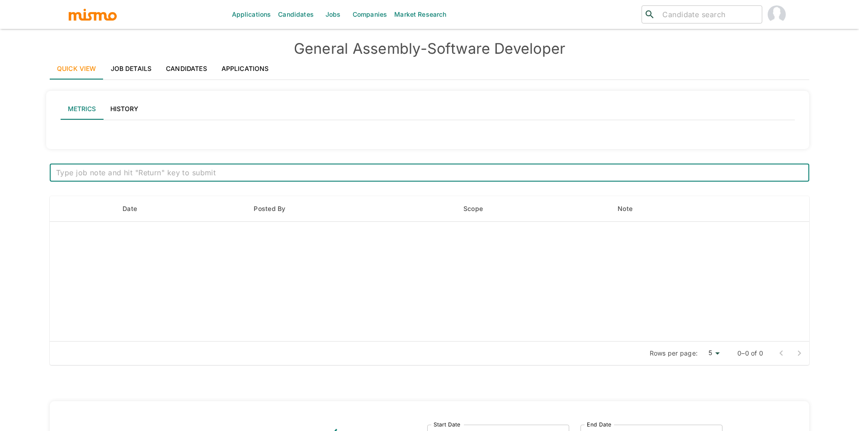
type input "Active statuses"
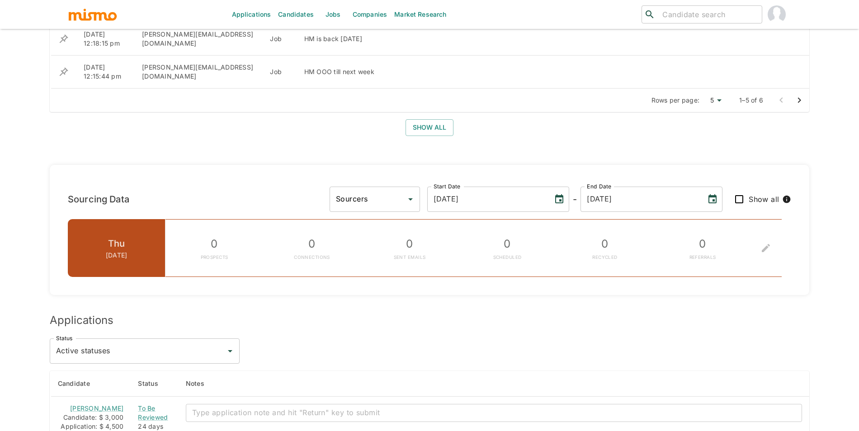
scroll to position [694, 0]
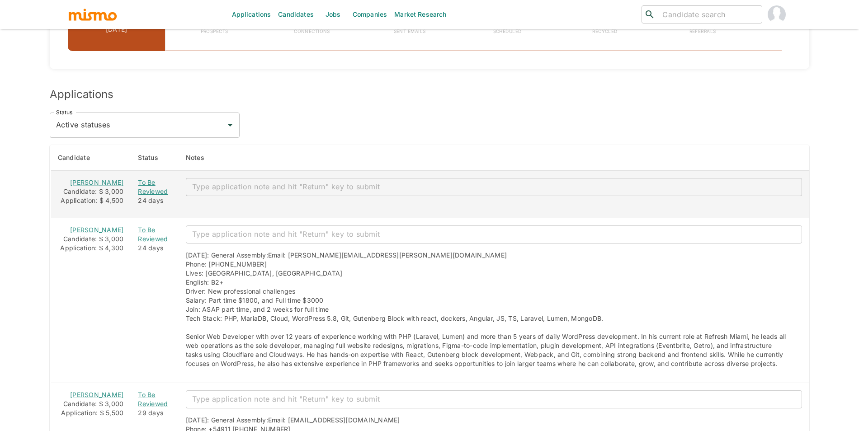
click at [142, 196] on div "To Be Reviewed" at bounding box center [154, 187] width 33 height 18
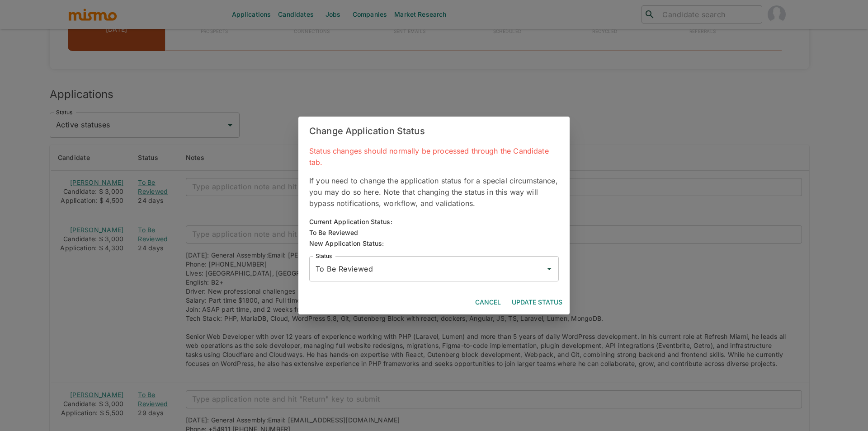
click at [422, 267] on input "To Be Reviewed" at bounding box center [427, 269] width 228 height 17
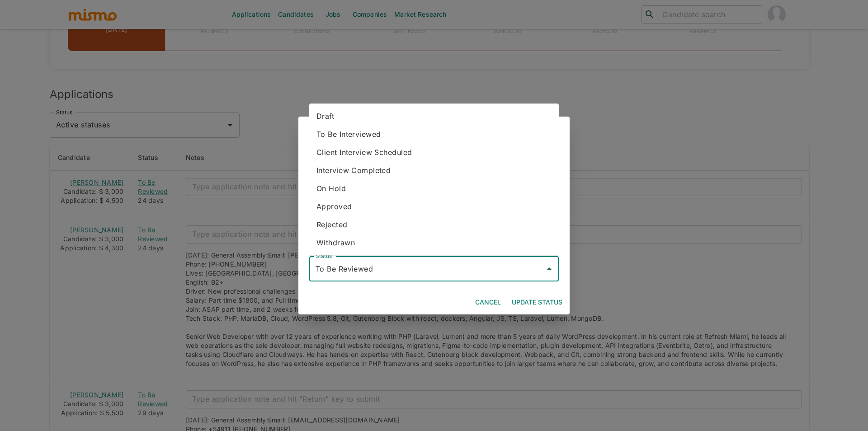
click at [362, 119] on li "Draft" at bounding box center [434, 116] width 250 height 18
type input "Draft"
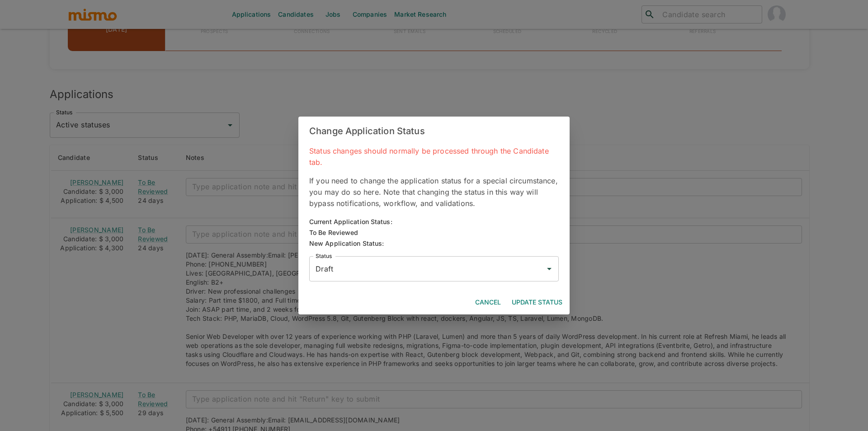
click at [547, 292] on div "Cancel Update Status" at bounding box center [434, 303] width 271 height 24
click at [548, 297] on button "Update Status" at bounding box center [537, 302] width 58 height 17
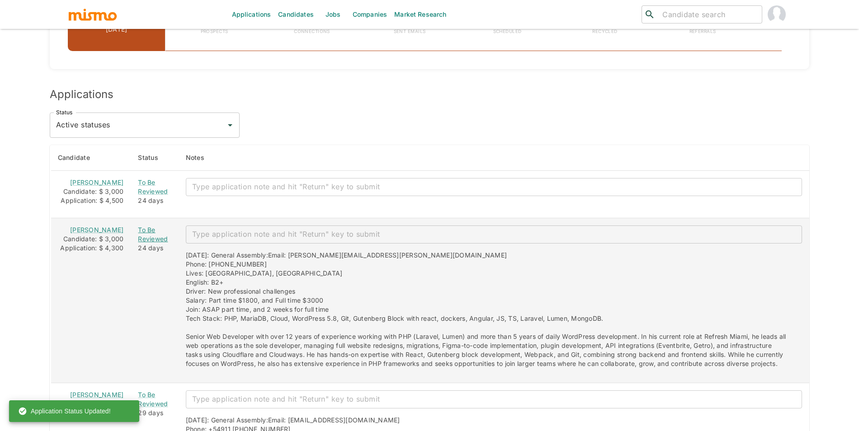
click at [145, 244] on div "To Be Reviewed" at bounding box center [154, 235] width 33 height 18
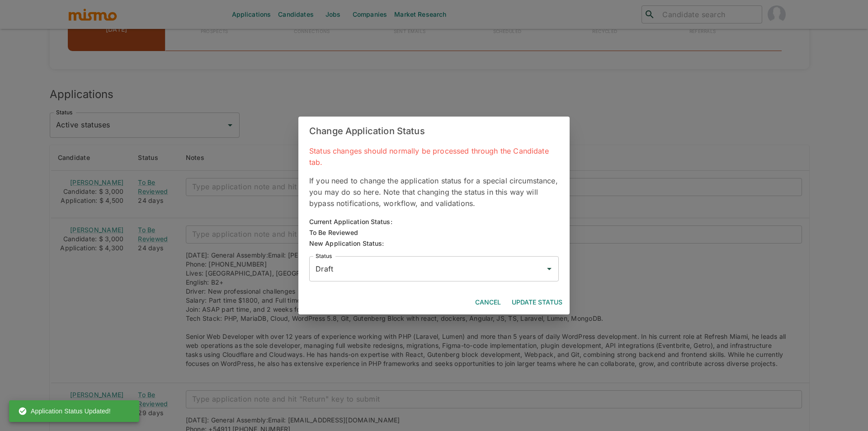
click at [543, 296] on button "Update Status" at bounding box center [537, 302] width 58 height 17
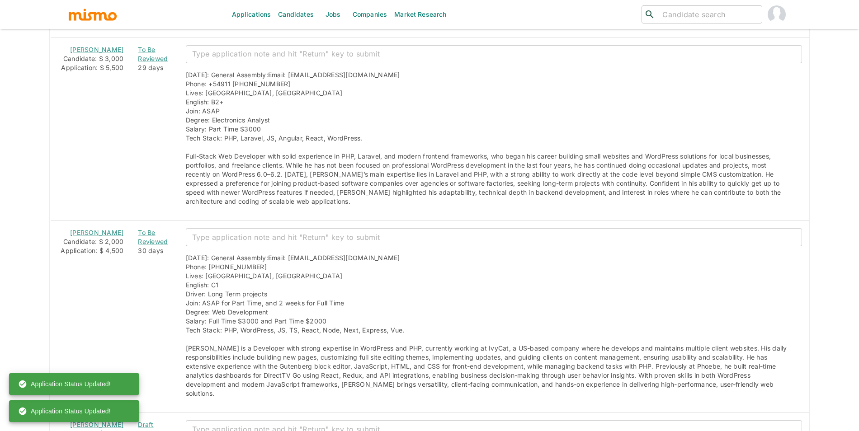
scroll to position [1052, 0]
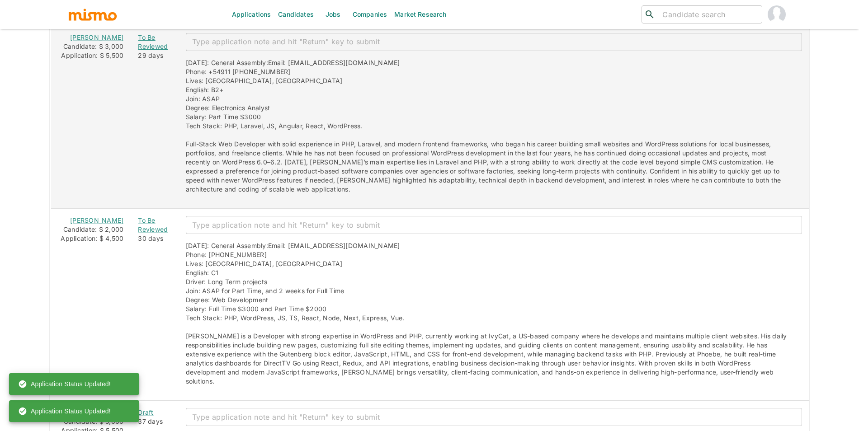
click at [138, 51] on div "To Be Reviewed" at bounding box center [154, 42] width 33 height 18
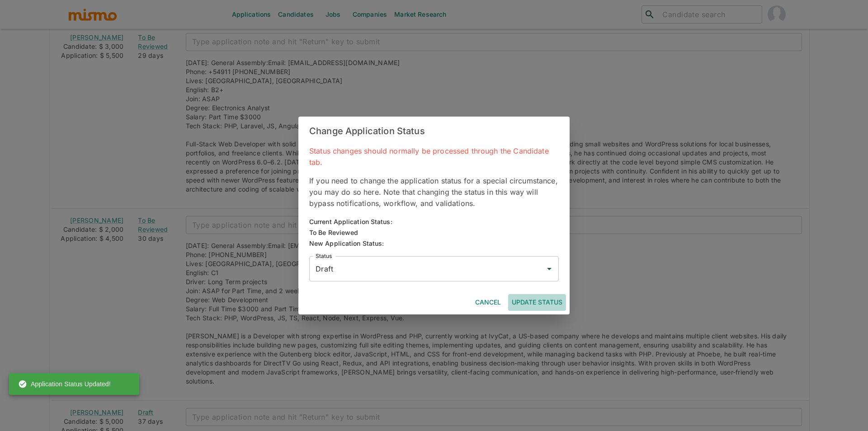
click at [541, 297] on button "Update Status" at bounding box center [537, 302] width 58 height 17
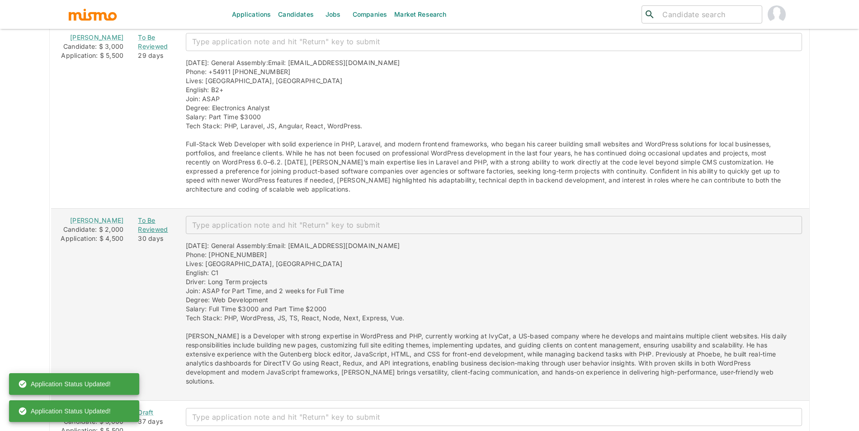
click at [140, 234] on div "To Be Reviewed" at bounding box center [154, 225] width 33 height 18
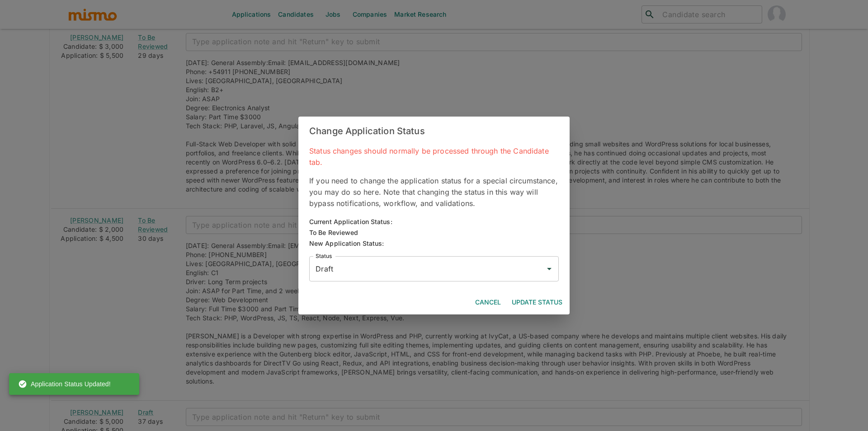
click at [539, 297] on button "Update Status" at bounding box center [537, 302] width 58 height 17
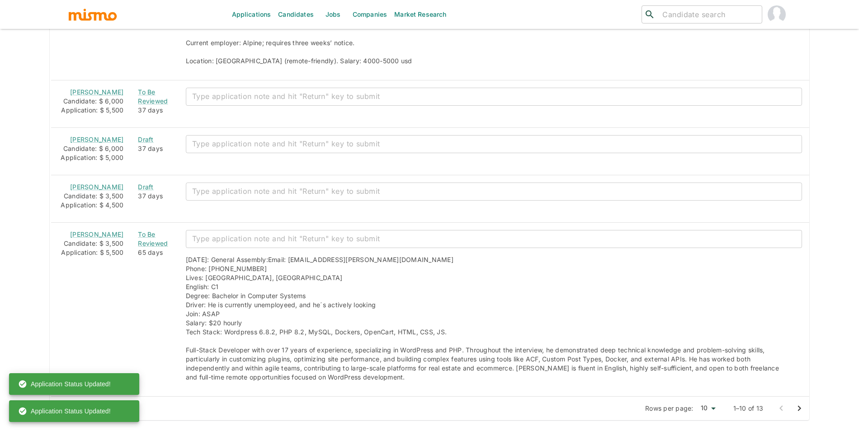
scroll to position [1715, 0]
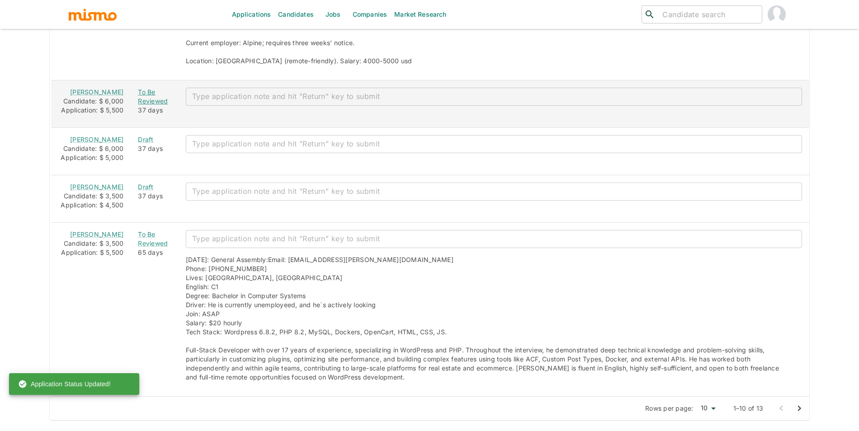
click at [140, 88] on div "To Be Reviewed" at bounding box center [154, 97] width 33 height 18
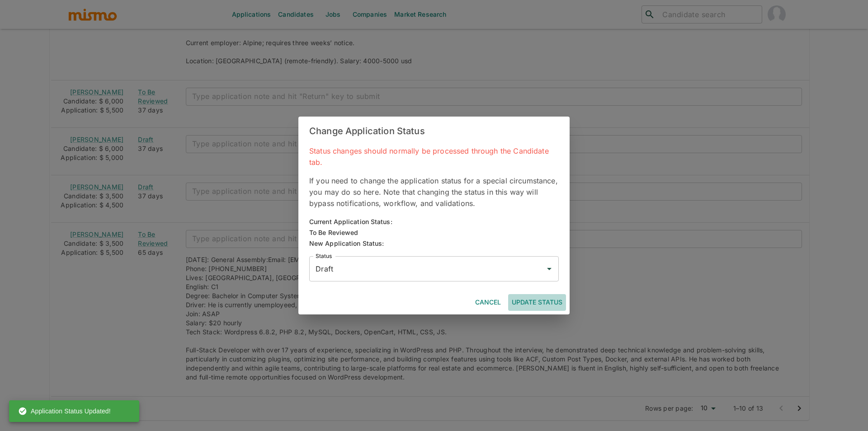
click at [544, 297] on button "Update Status" at bounding box center [537, 302] width 58 height 17
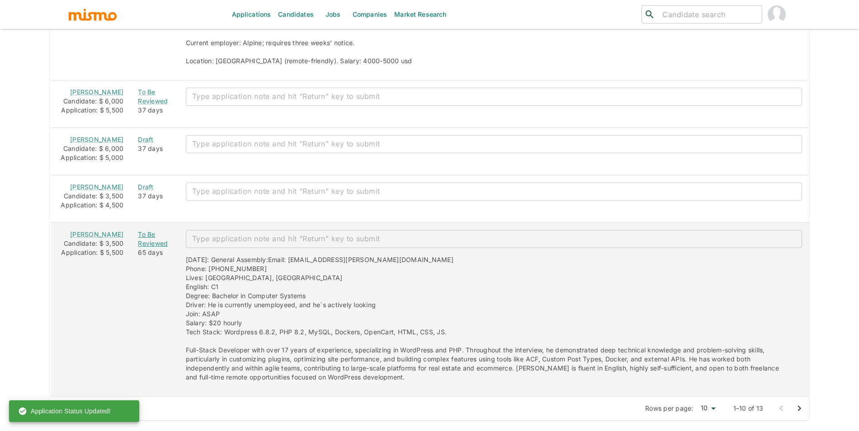
click at [140, 248] on div "To Be Reviewed" at bounding box center [154, 239] width 33 height 18
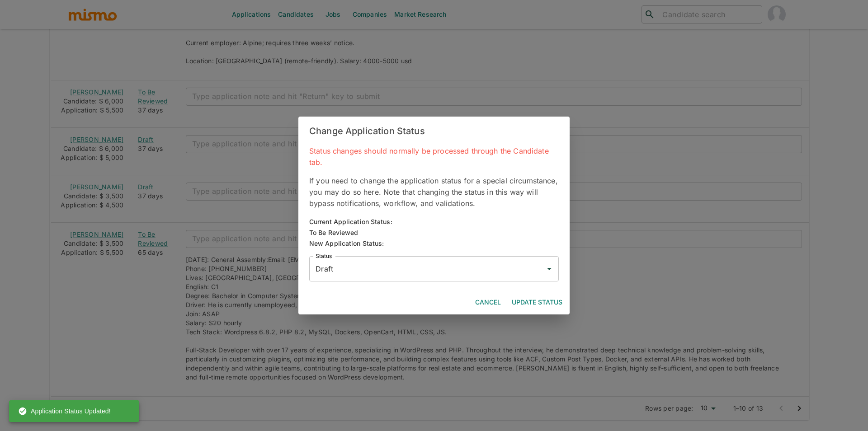
click at [546, 304] on button "Update Status" at bounding box center [537, 302] width 58 height 17
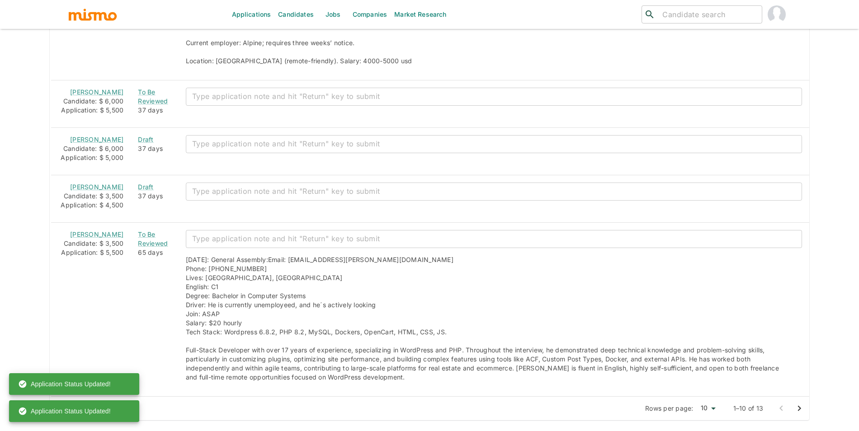
scroll to position [1759, 0]
click at [802, 407] on icon "Go to next page" at bounding box center [799, 408] width 11 height 11
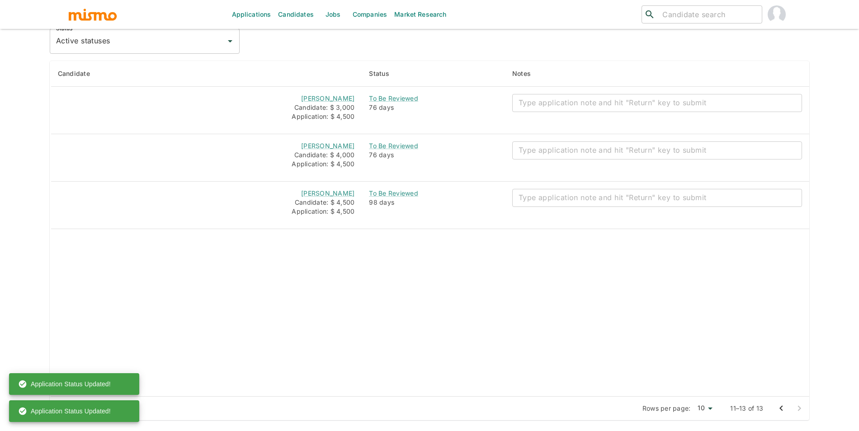
scroll to position [1045, 0]
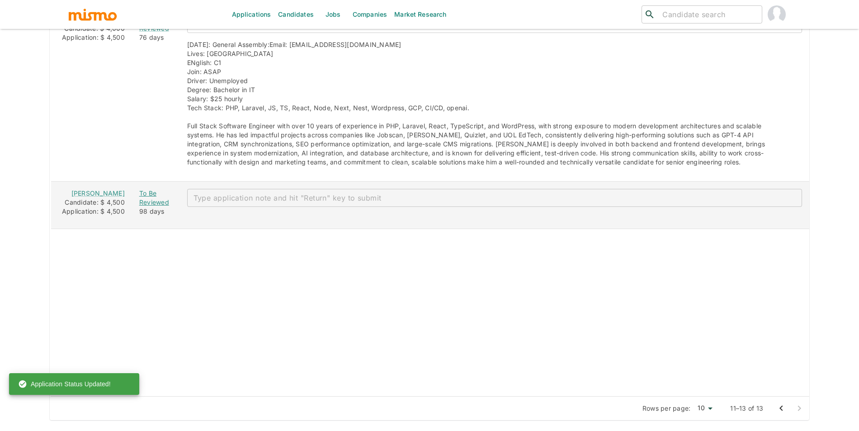
click at [139, 189] on div "To Be Reviewed" at bounding box center [155, 198] width 33 height 18
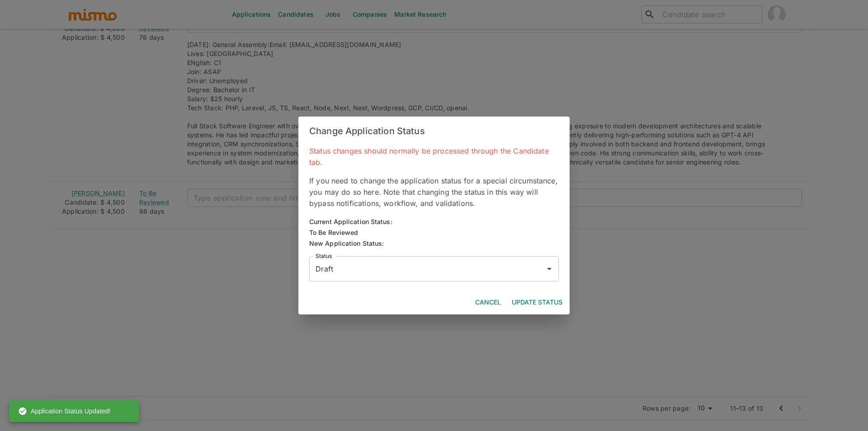
click at [546, 300] on button "Update Status" at bounding box center [537, 302] width 58 height 17
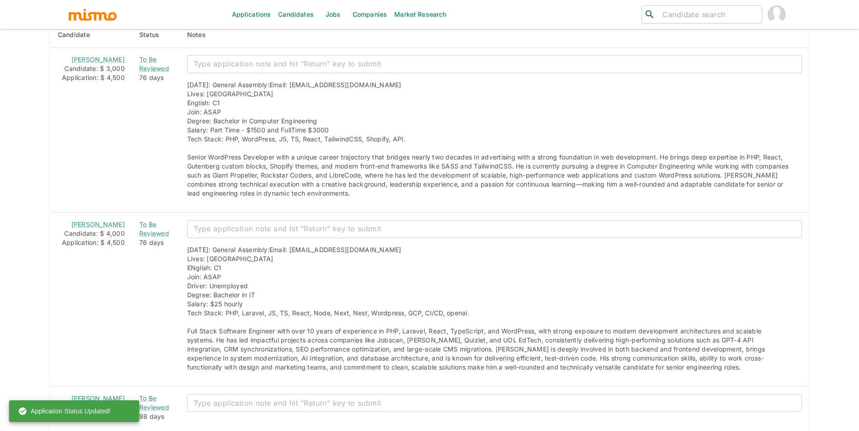
scroll to position [815, 0]
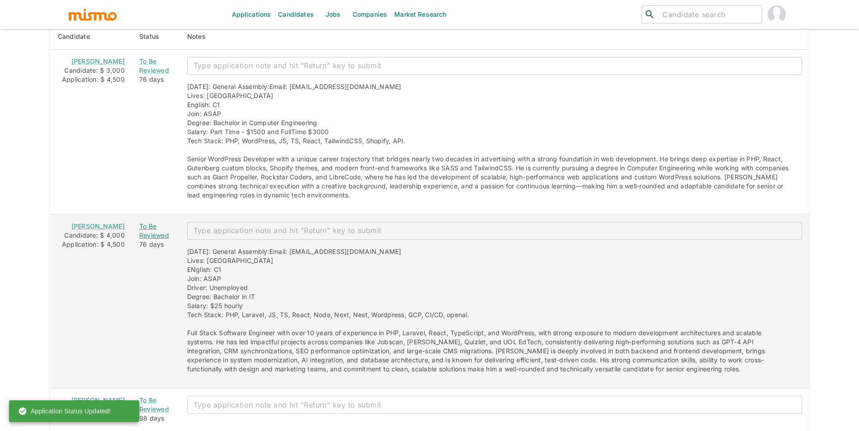
click at [146, 234] on div "To Be Reviewed" at bounding box center [155, 231] width 33 height 18
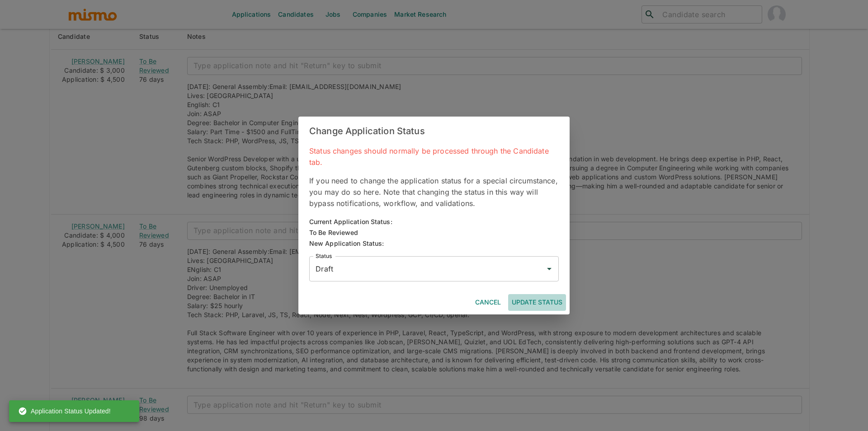
click at [553, 303] on button "Update Status" at bounding box center [537, 302] width 58 height 17
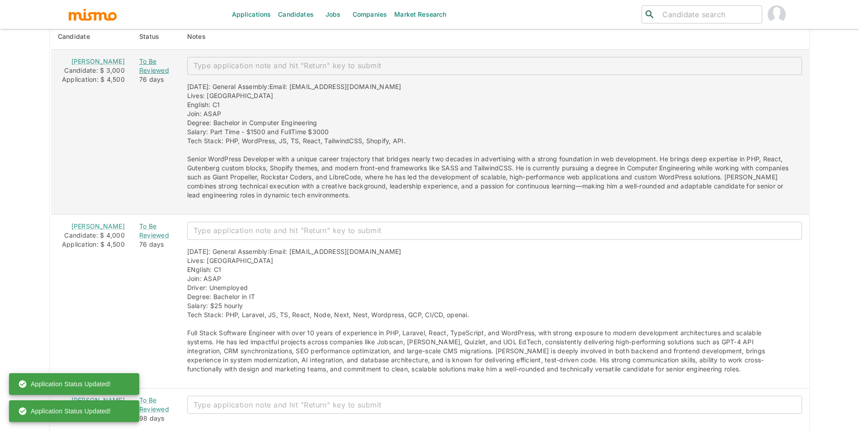
click at [139, 71] on div "To Be Reviewed" at bounding box center [155, 66] width 33 height 18
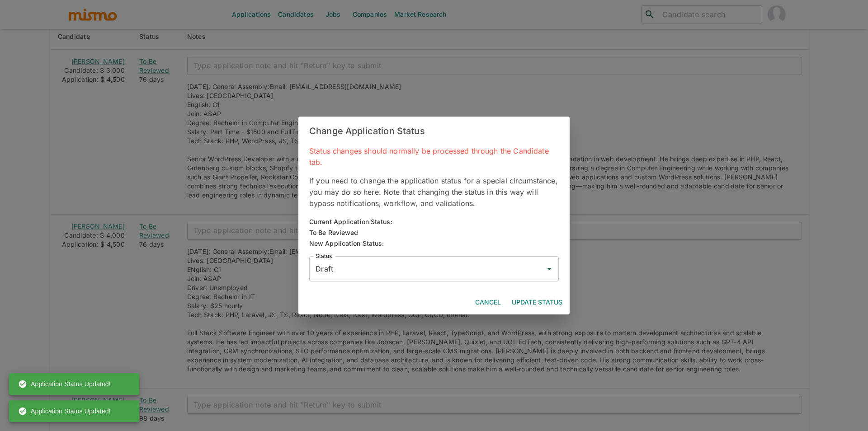
click at [534, 298] on button "Update Status" at bounding box center [537, 302] width 58 height 17
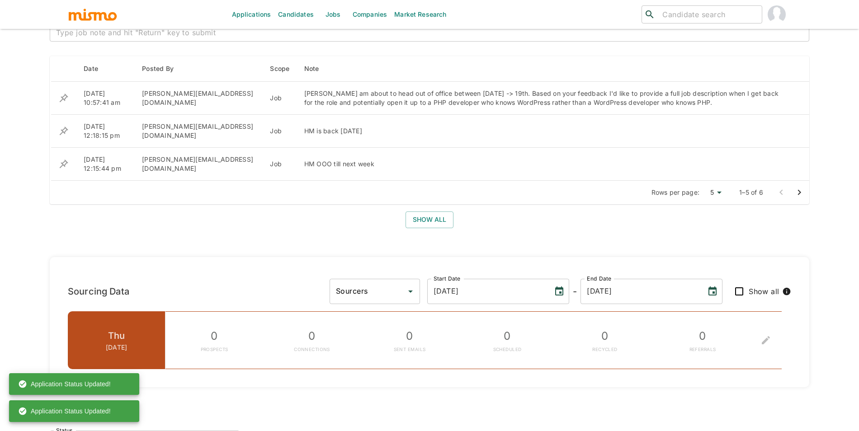
scroll to position [0, 0]
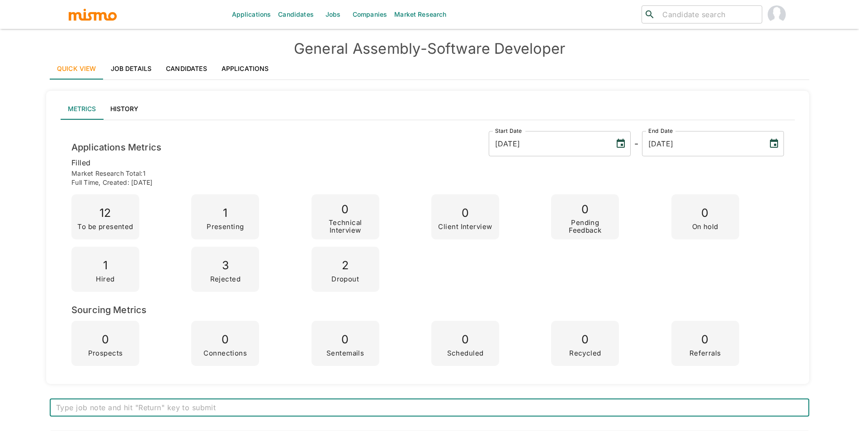
click at [242, 66] on link "Applications" at bounding box center [245, 69] width 62 height 22
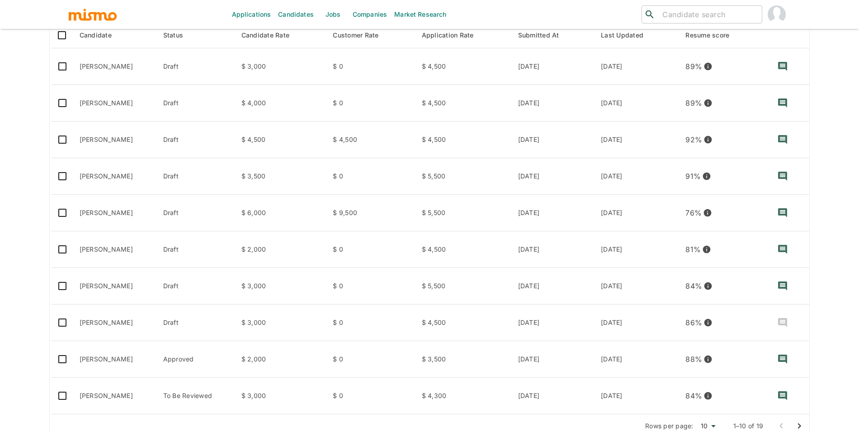
scroll to position [179, 0]
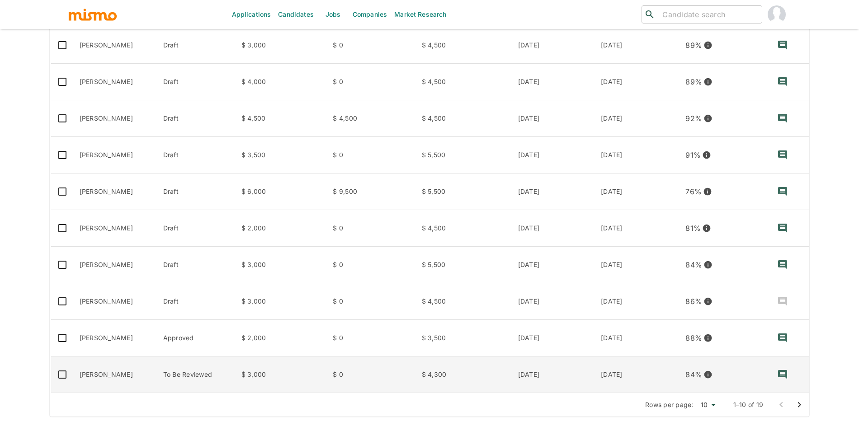
click at [216, 374] on td "To Be Reviewed" at bounding box center [195, 375] width 78 height 37
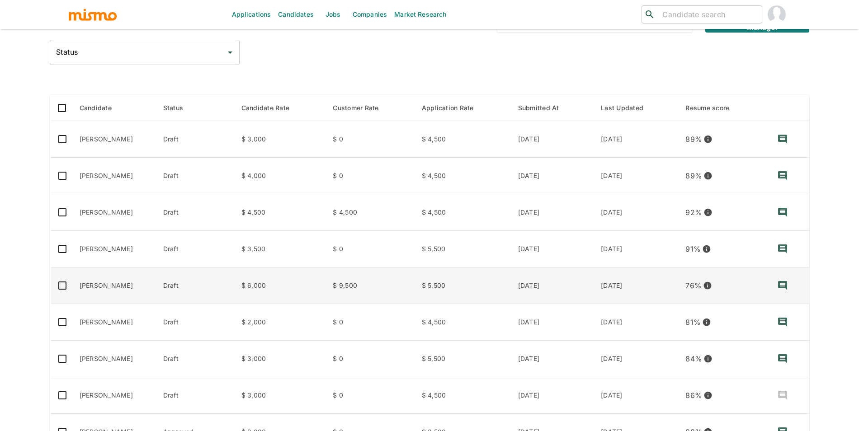
scroll to position [0, 0]
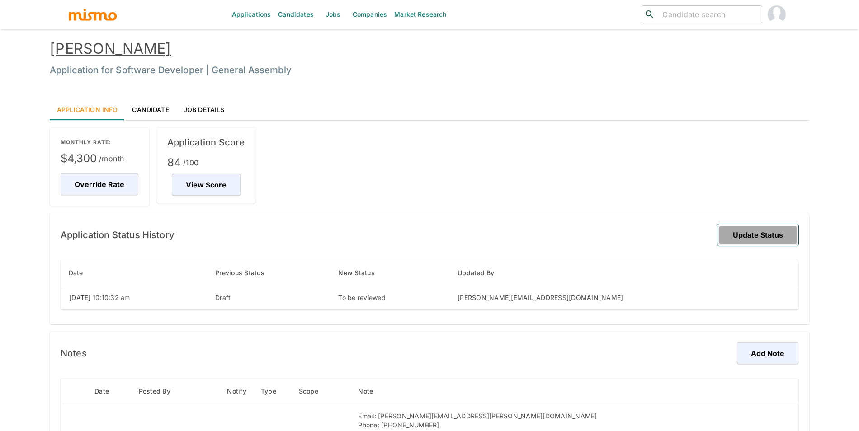
click at [771, 236] on button "Update Status" at bounding box center [758, 235] width 81 height 22
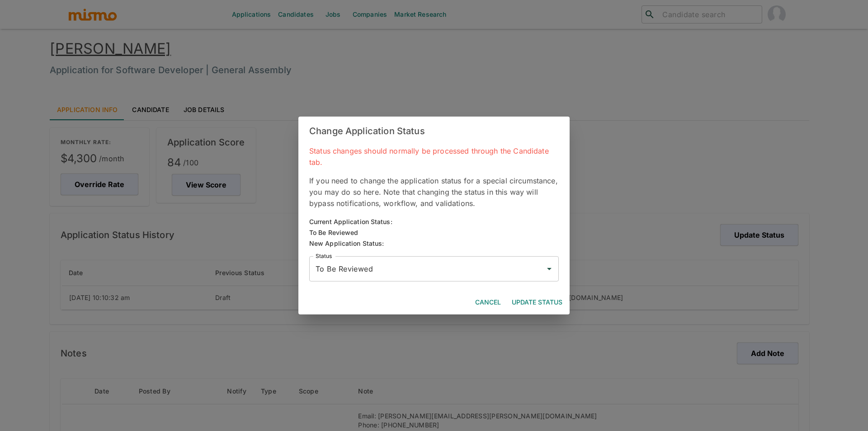
click at [445, 274] on input "To Be Reviewed" at bounding box center [427, 269] width 228 height 17
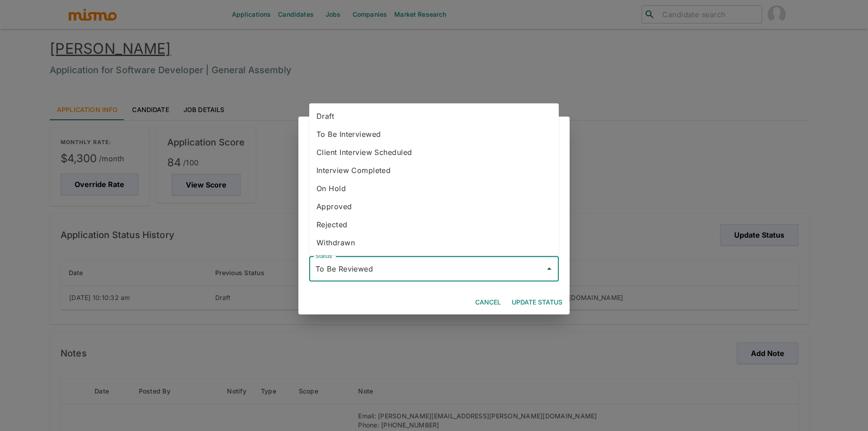
click at [332, 109] on li "Draft" at bounding box center [434, 116] width 250 height 18
type input "Draft"
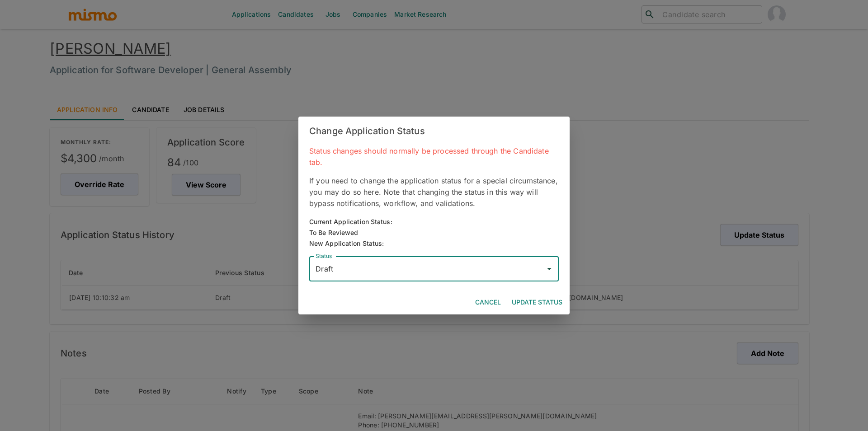
click at [527, 301] on button "Update Status" at bounding box center [537, 302] width 58 height 17
